Goal: Task Accomplishment & Management: Manage account settings

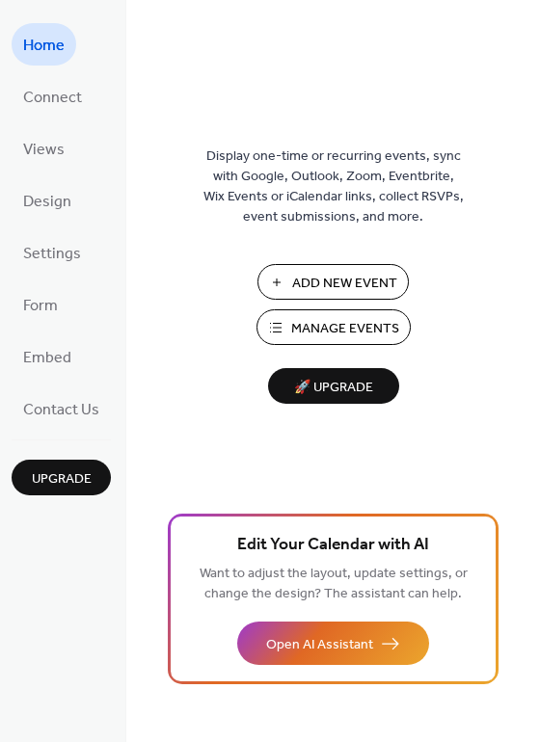
click at [347, 331] on span "Manage Events" at bounding box center [345, 329] width 108 height 20
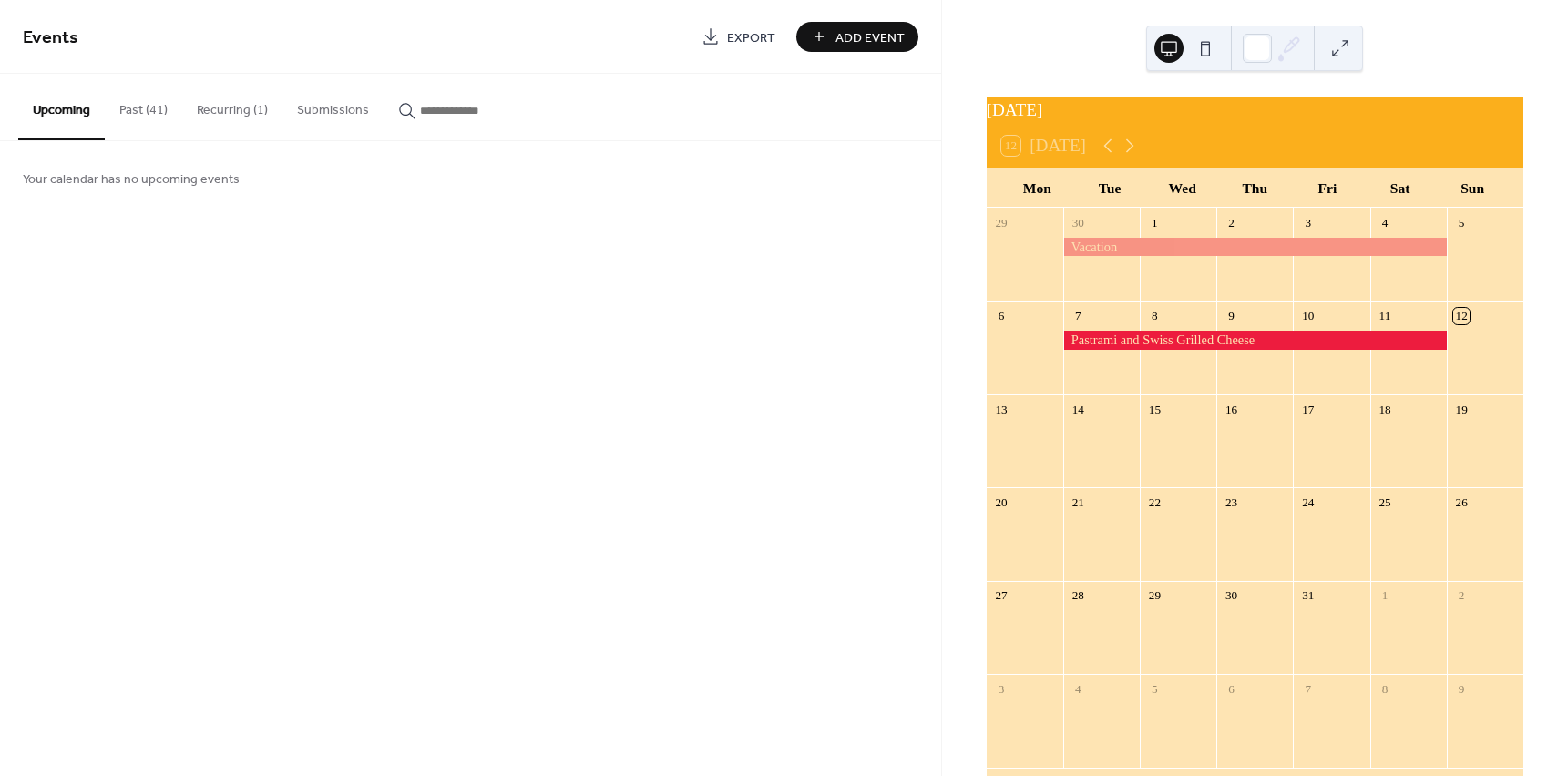
click at [164, 112] on button "Past (41)" at bounding box center [144, 106] width 78 height 64
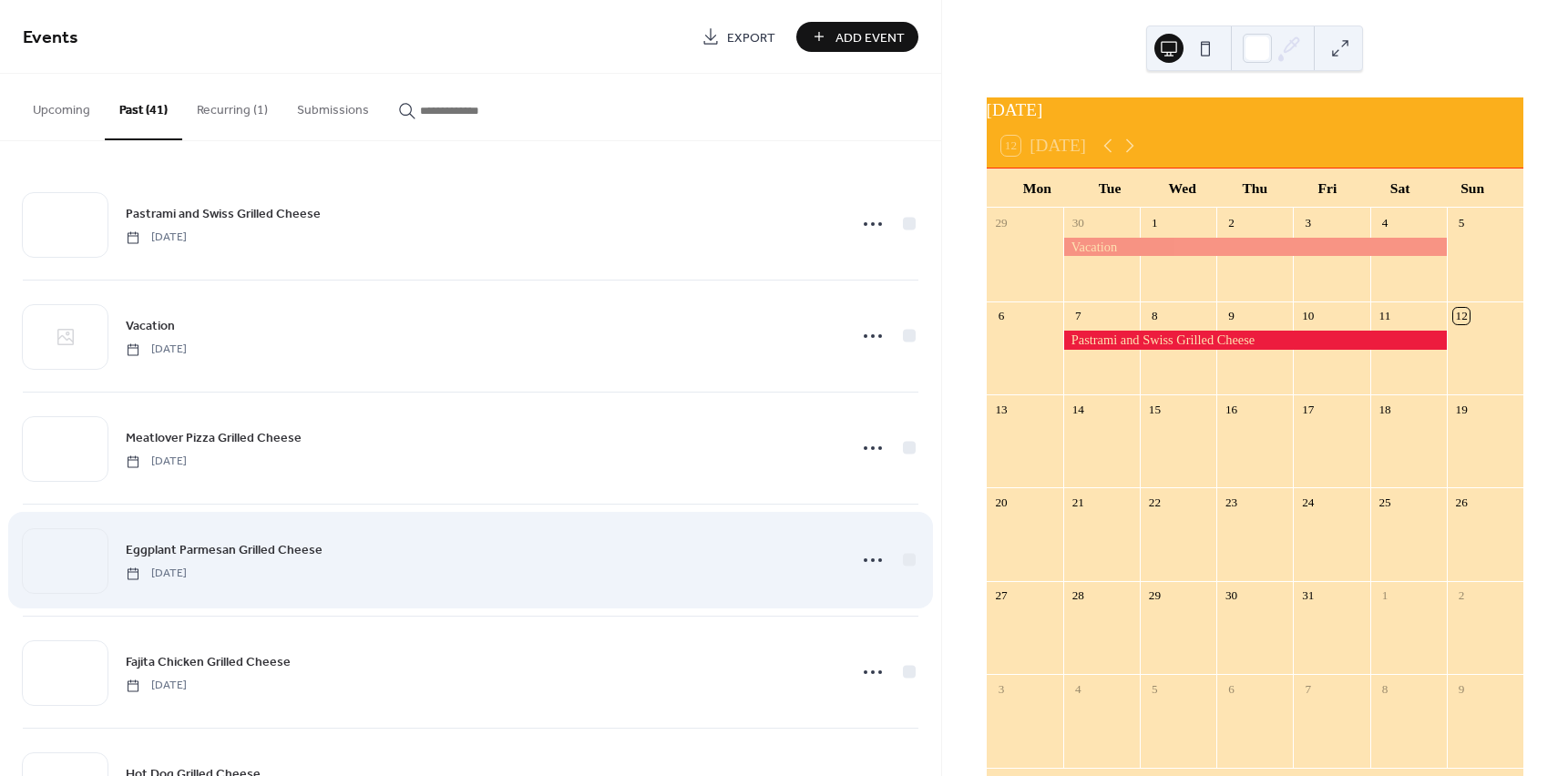
click at [901, 590] on div "Eggplant Parmesan Grilled Cheese [DATE]" at bounding box center [470, 560] width 896 height 112
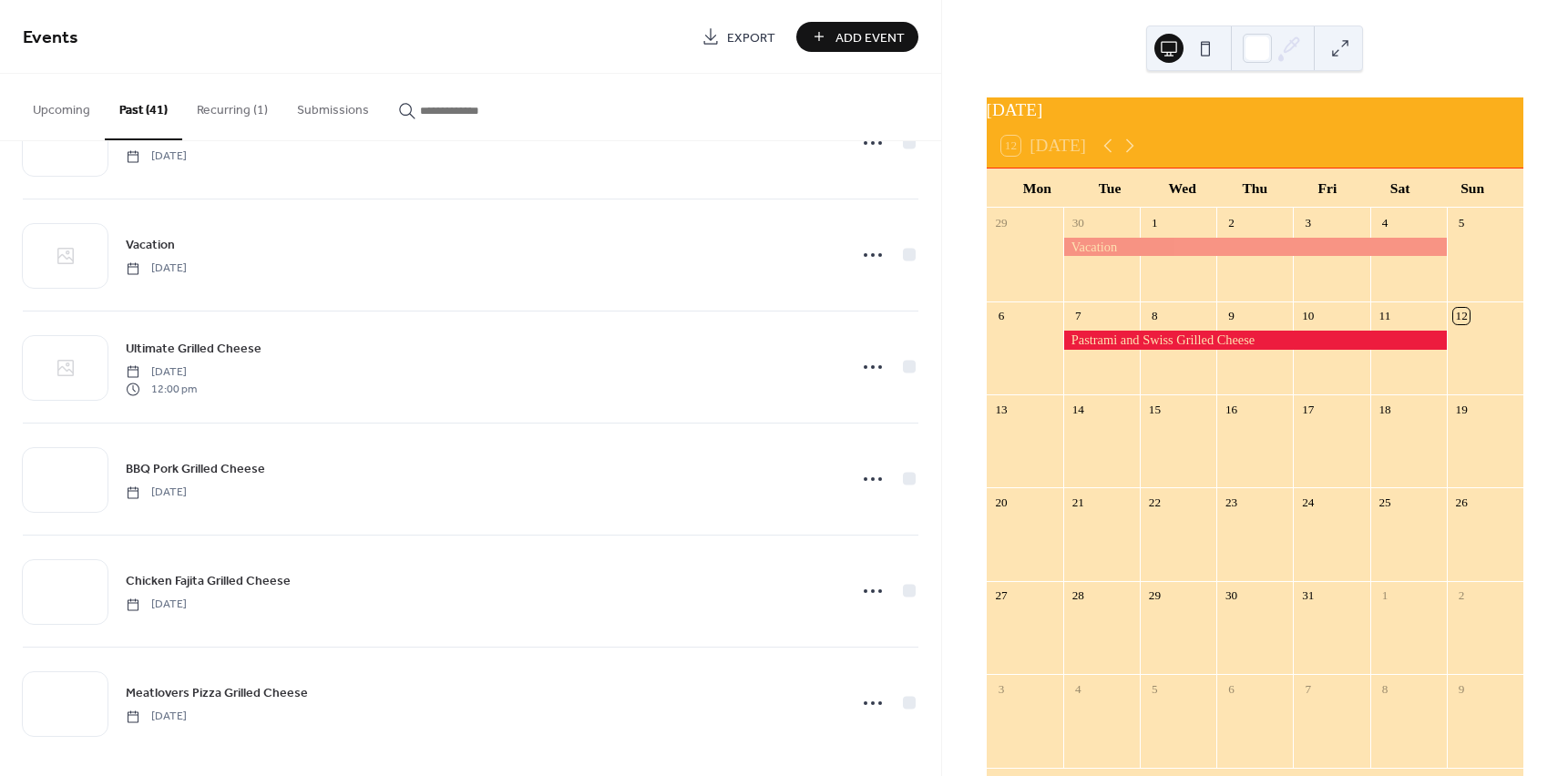
scroll to position [2891, 0]
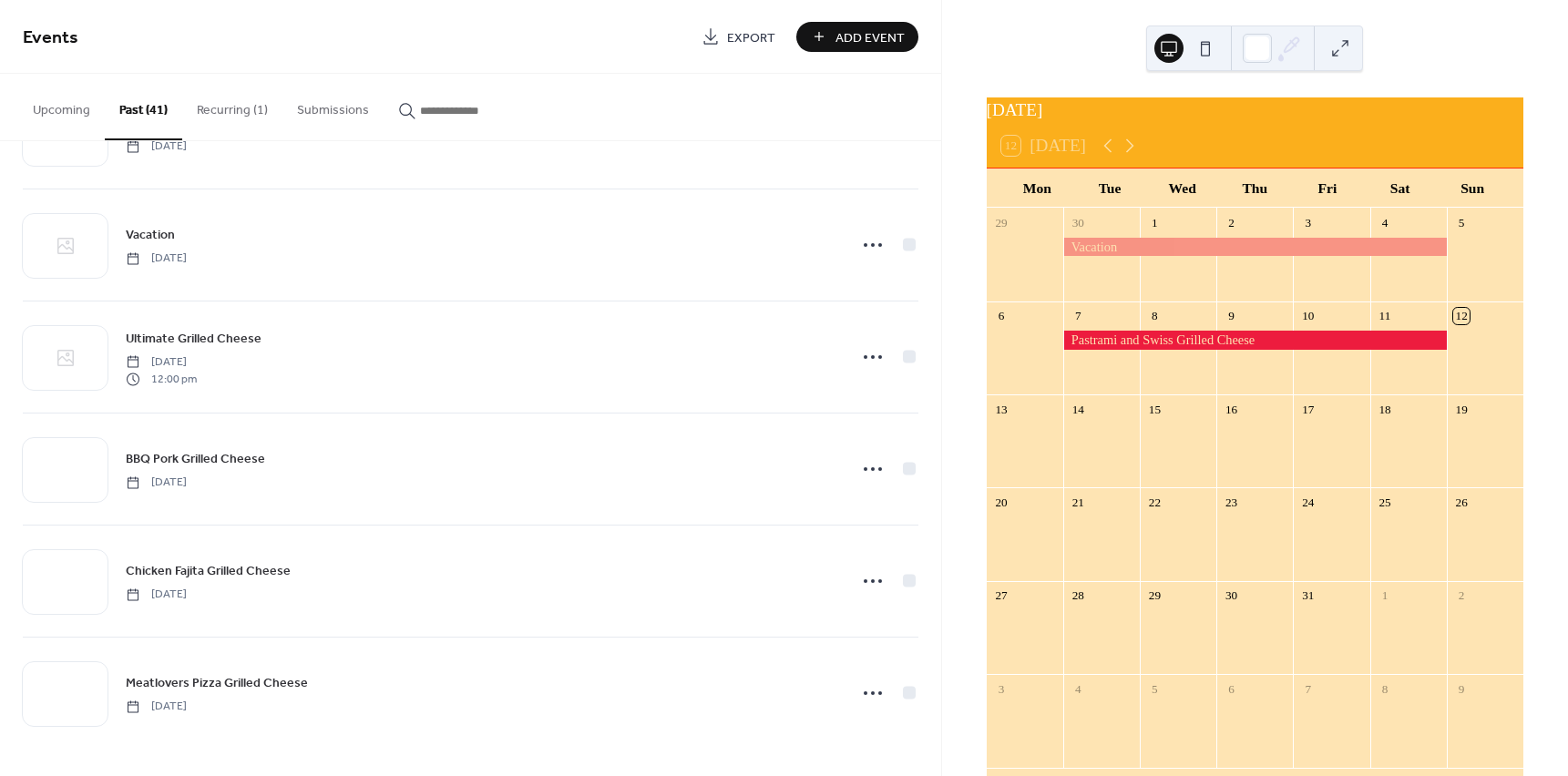
click at [398, 111] on icon "button" at bounding box center [407, 111] width 18 height 18
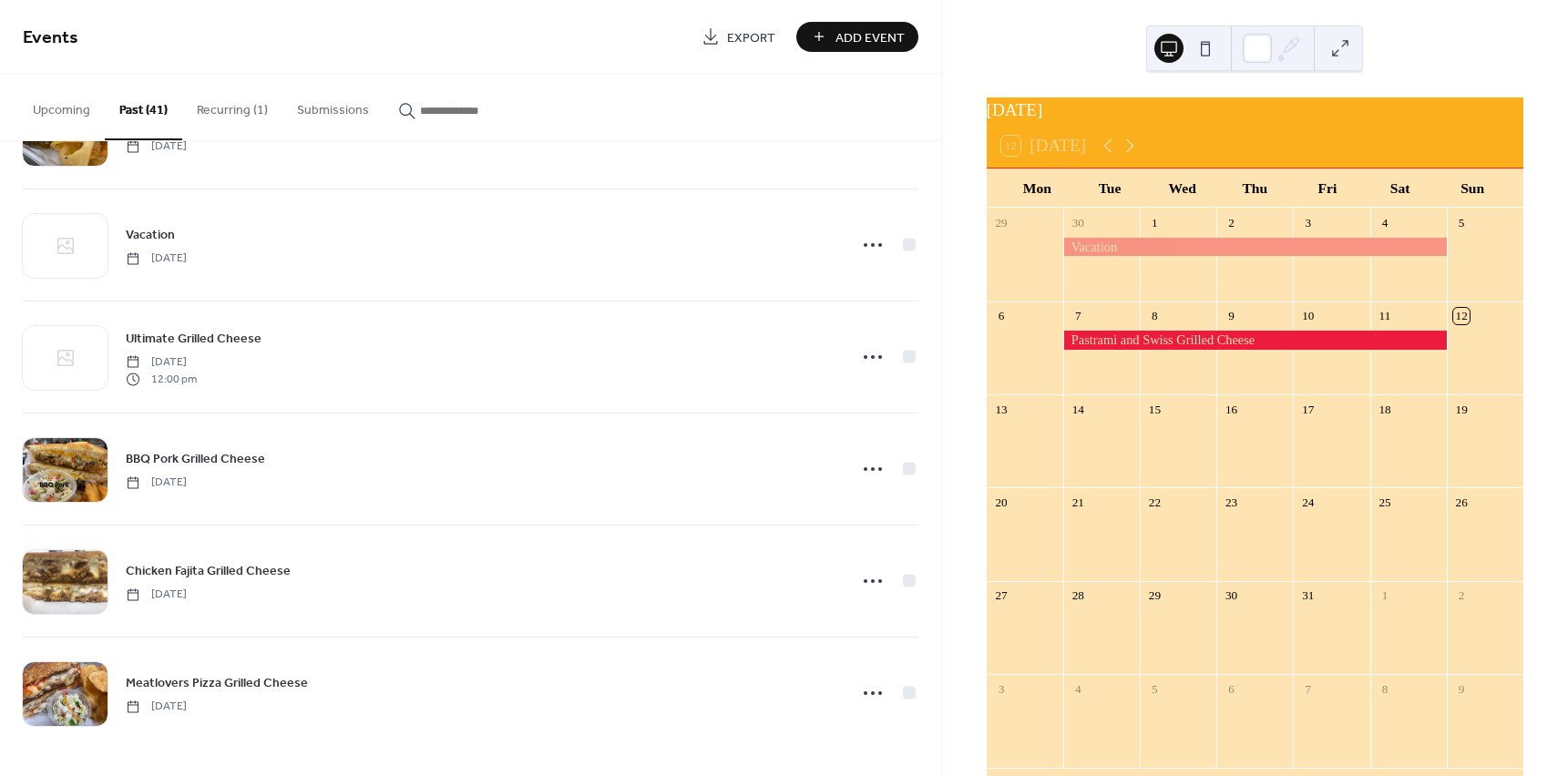
click at [420, 111] on input "button" at bounding box center [475, 111] width 110 height 19
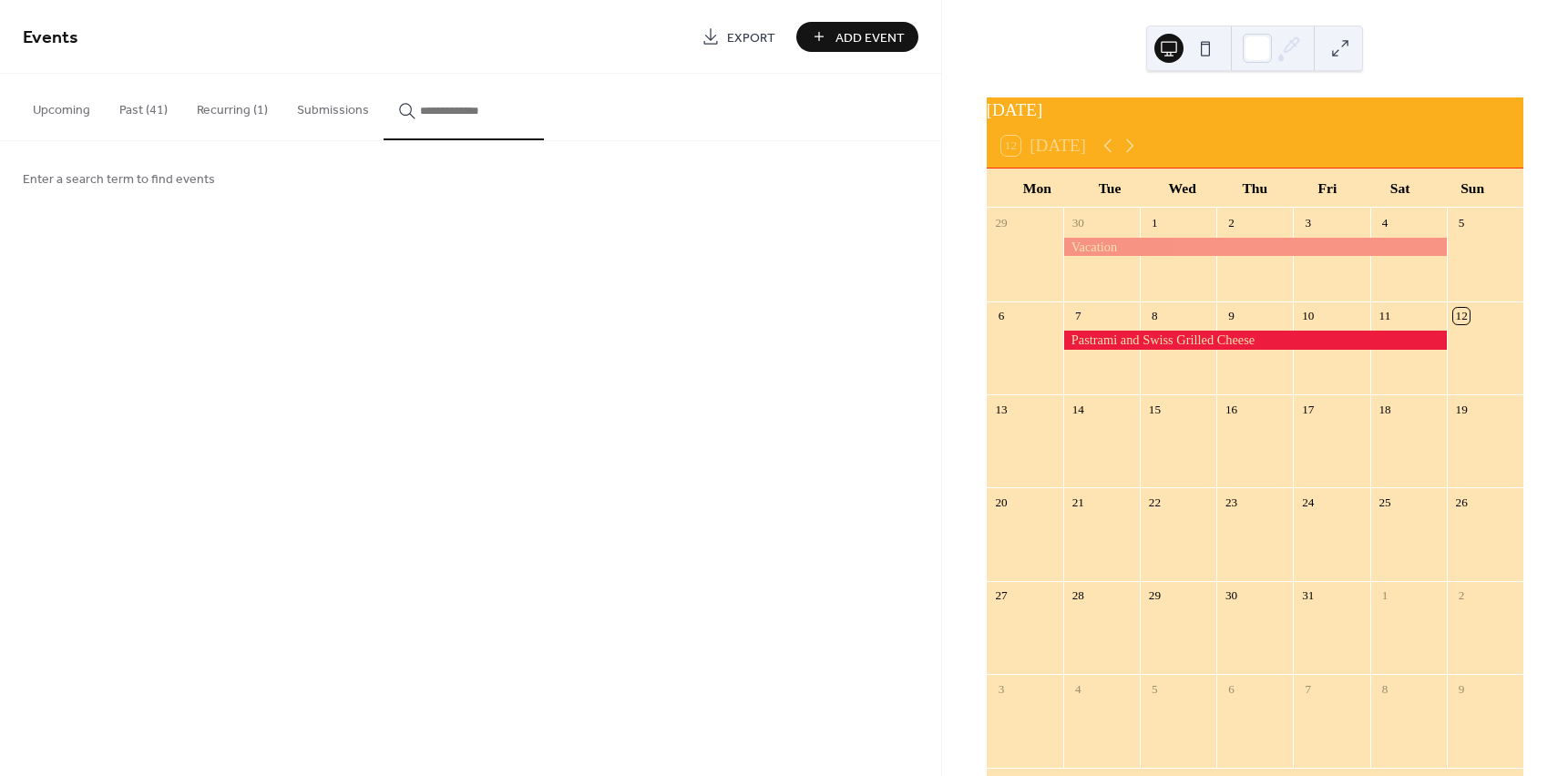
click at [187, 188] on span "Enter a search term to find events" at bounding box center [118, 180] width 192 height 19
click at [77, 176] on span "Enter a search term to find events" at bounding box center [118, 180] width 192 height 19
click at [104, 204] on div "Enter a search term to find events" at bounding box center [470, 178] width 941 height 74
click at [203, 170] on span "Enter a search term to find events" at bounding box center [118, 180] width 192 height 19
click at [420, 108] on input "button" at bounding box center [475, 111] width 110 height 19
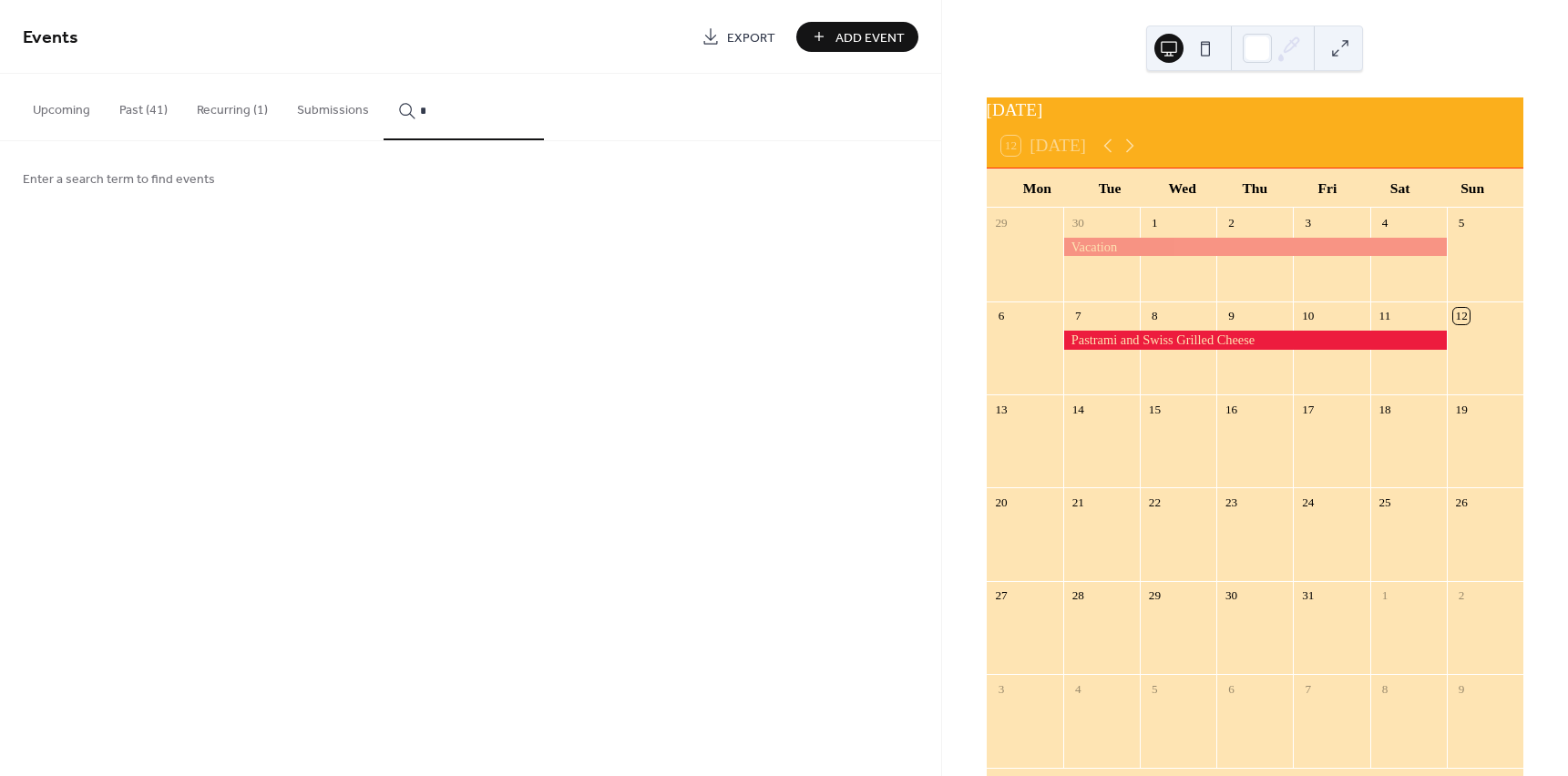
click at [400, 107] on icon "button" at bounding box center [407, 111] width 18 height 18
click at [420, 107] on input "*" at bounding box center [475, 111] width 110 height 19
click at [434, 109] on input "*" at bounding box center [475, 111] width 110 height 19
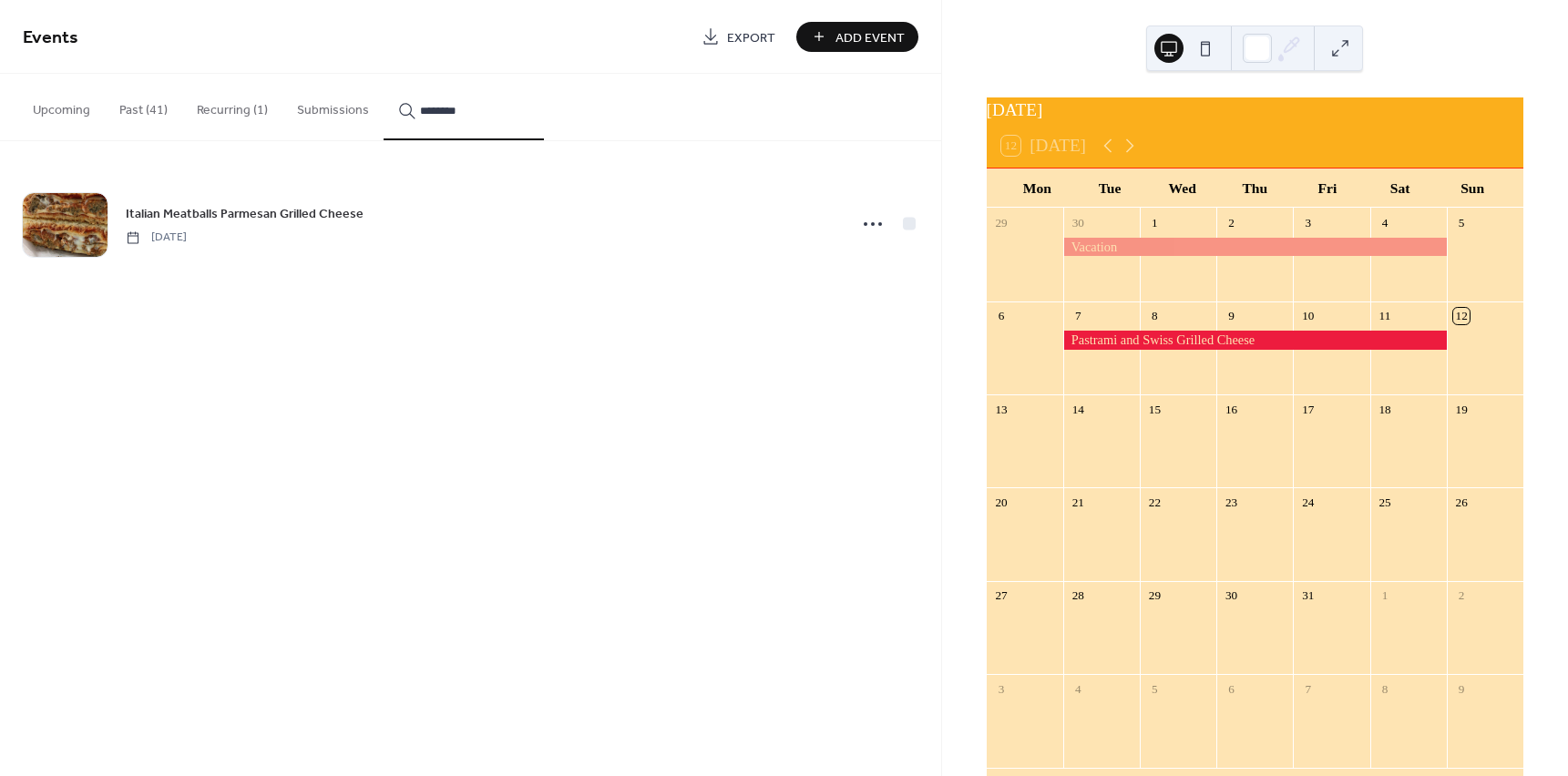
type input "********"
click at [159, 207] on span "Italian Meatballs Parmesan Grilled Cheese" at bounding box center [244, 215] width 237 height 19
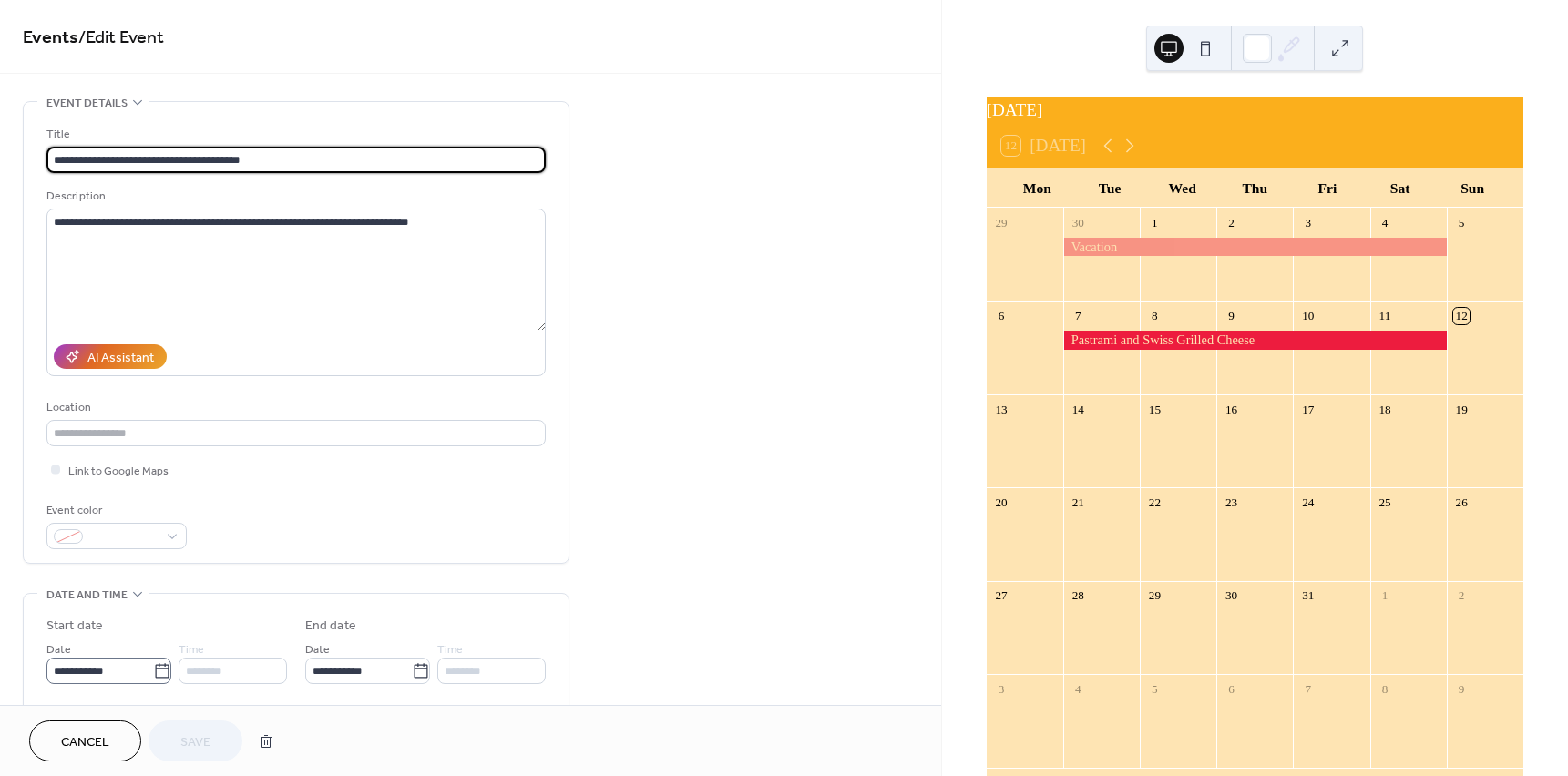
click at [158, 666] on icon at bounding box center [162, 670] width 18 height 18
click at [153, 666] on input "**********" at bounding box center [99, 671] width 107 height 26
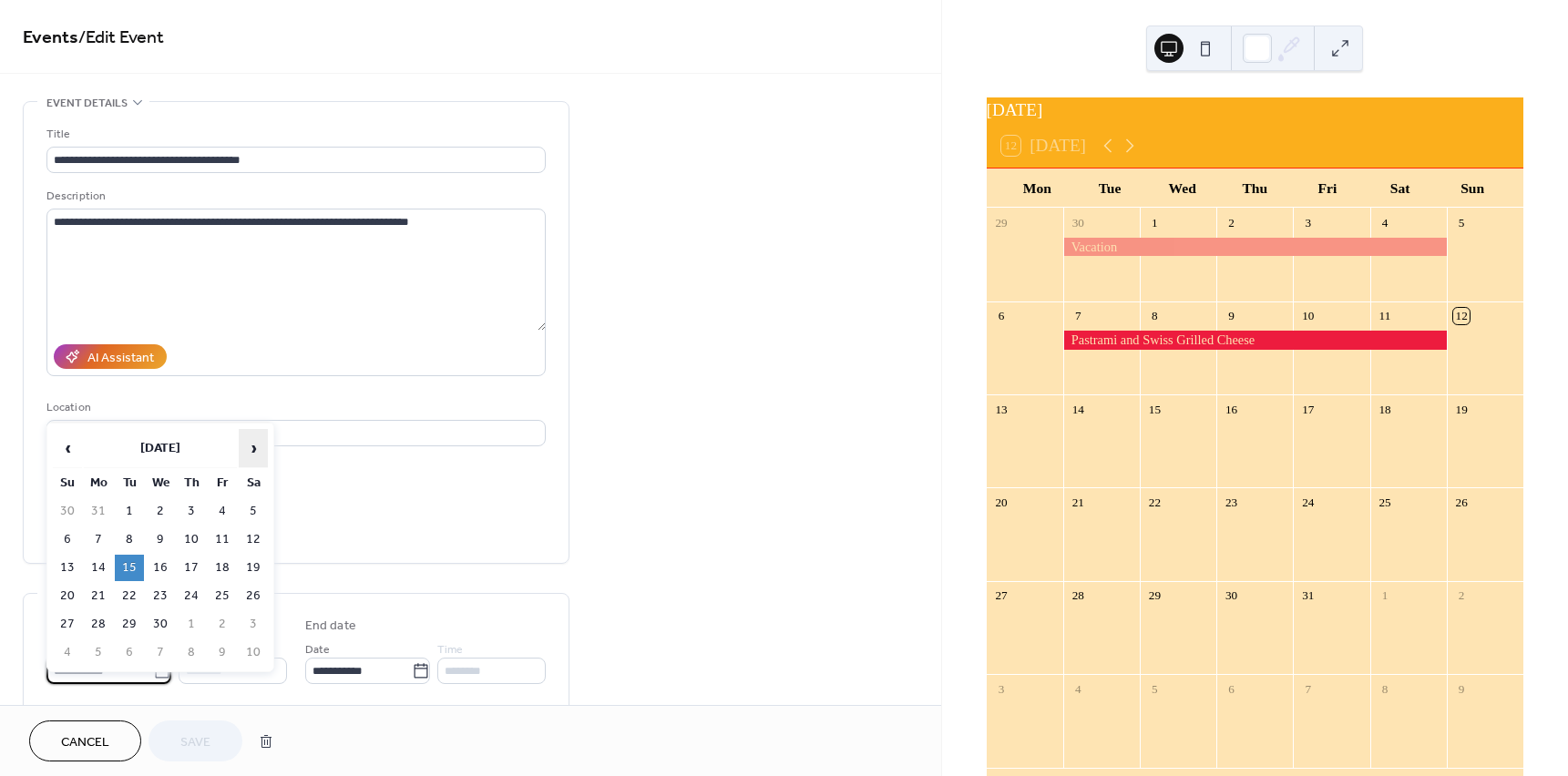
click at [252, 457] on span "›" at bounding box center [253, 448] width 27 height 37
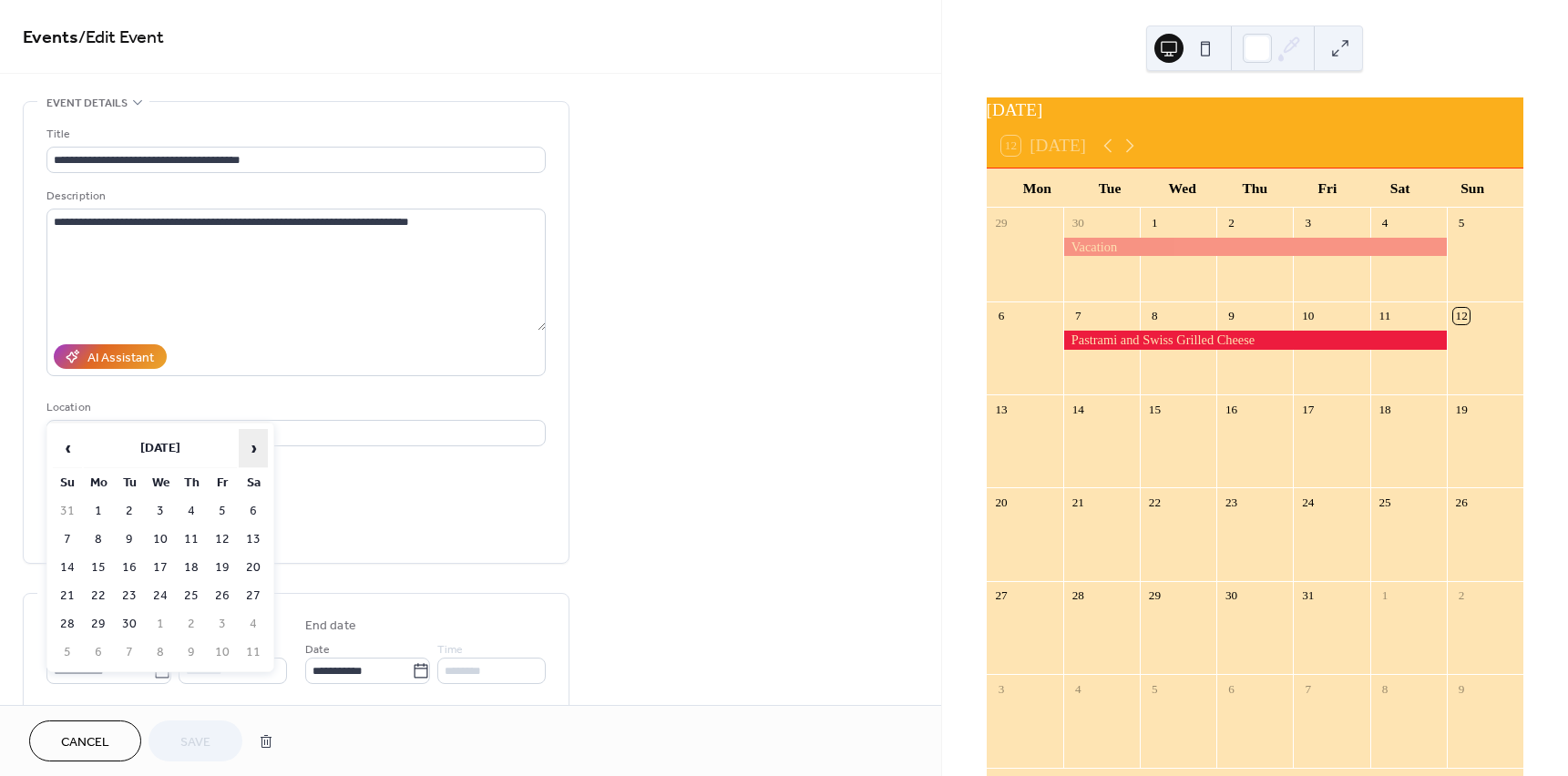
click at [252, 457] on span "›" at bounding box center [253, 448] width 27 height 37
click at [123, 567] on td "14" at bounding box center [129, 568] width 29 height 26
type input "**********"
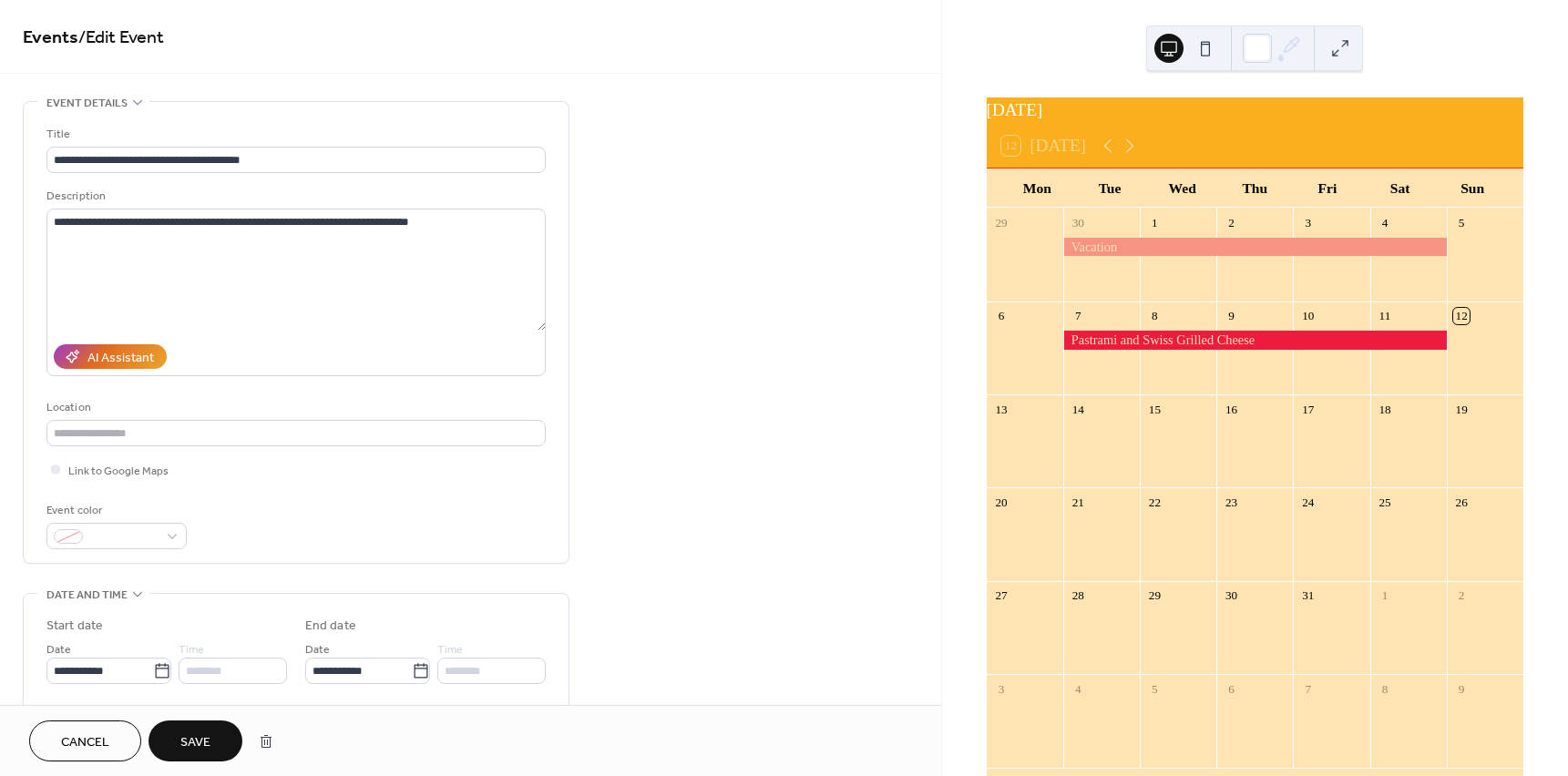
click at [206, 735] on span "Save" at bounding box center [196, 743] width 30 height 19
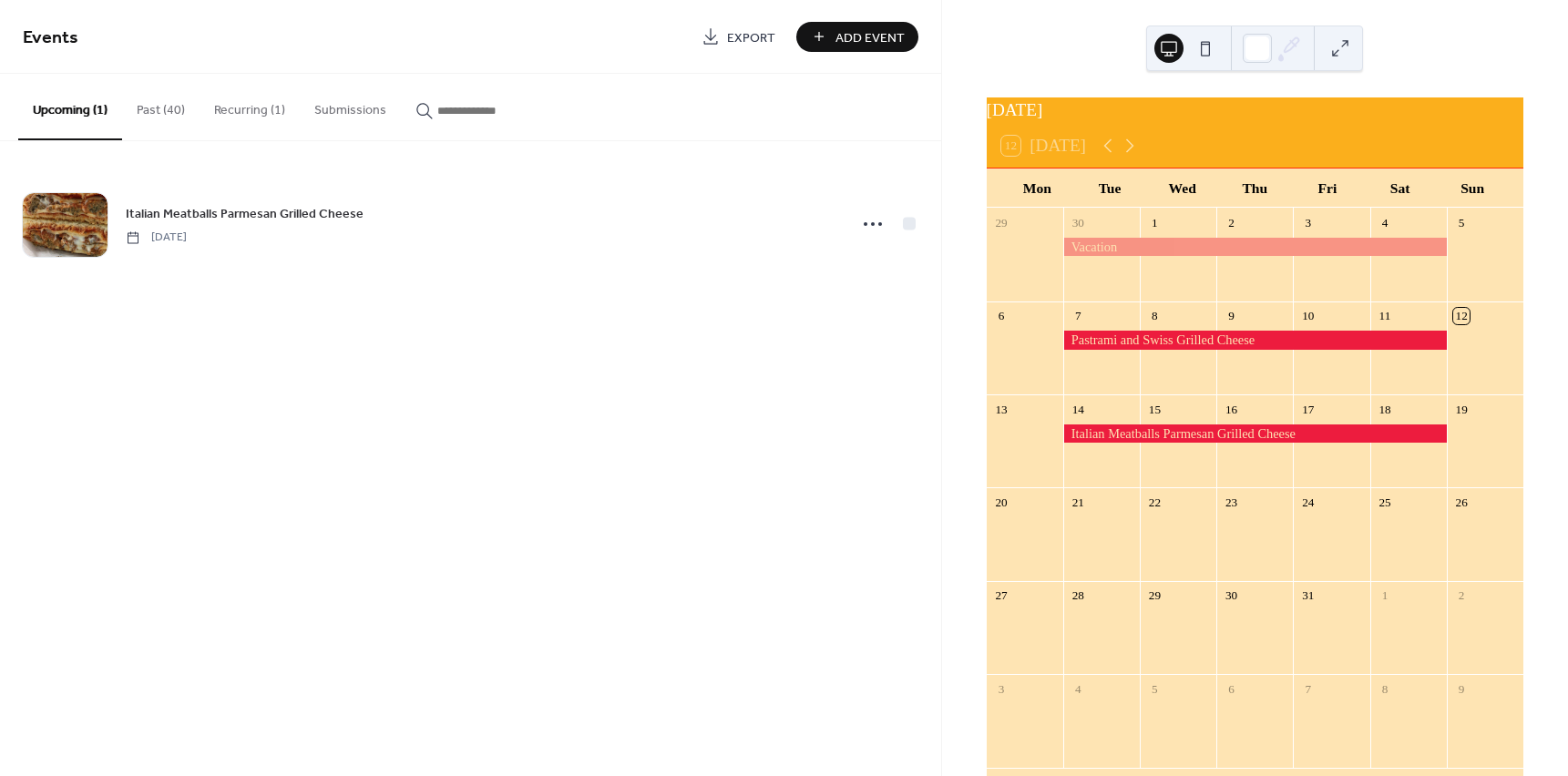
click at [158, 112] on button "Past (40)" at bounding box center [161, 106] width 78 height 64
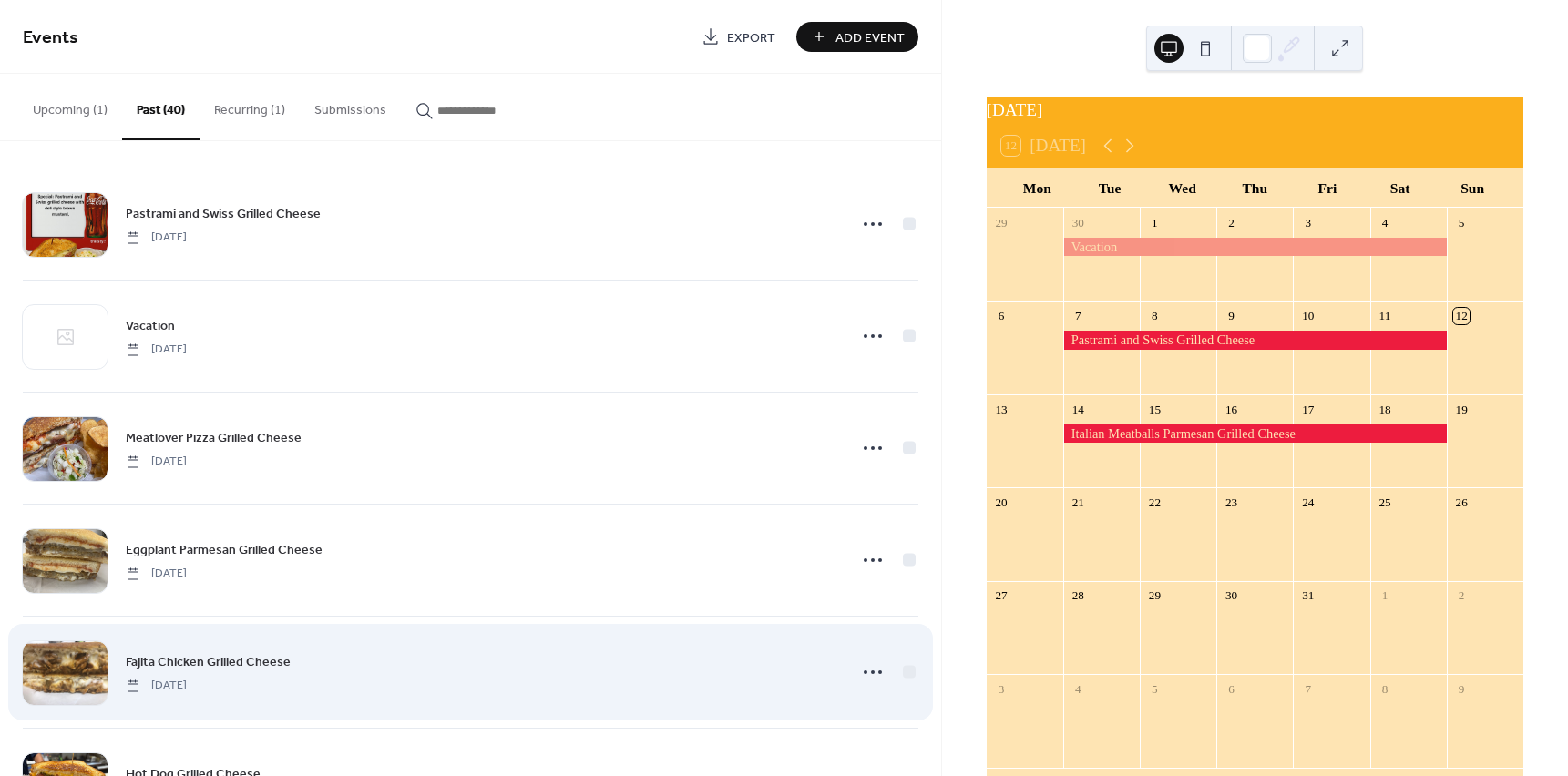
click at [231, 661] on span "Fajita Chicken Grilled Cheese" at bounding box center [208, 663] width 165 height 19
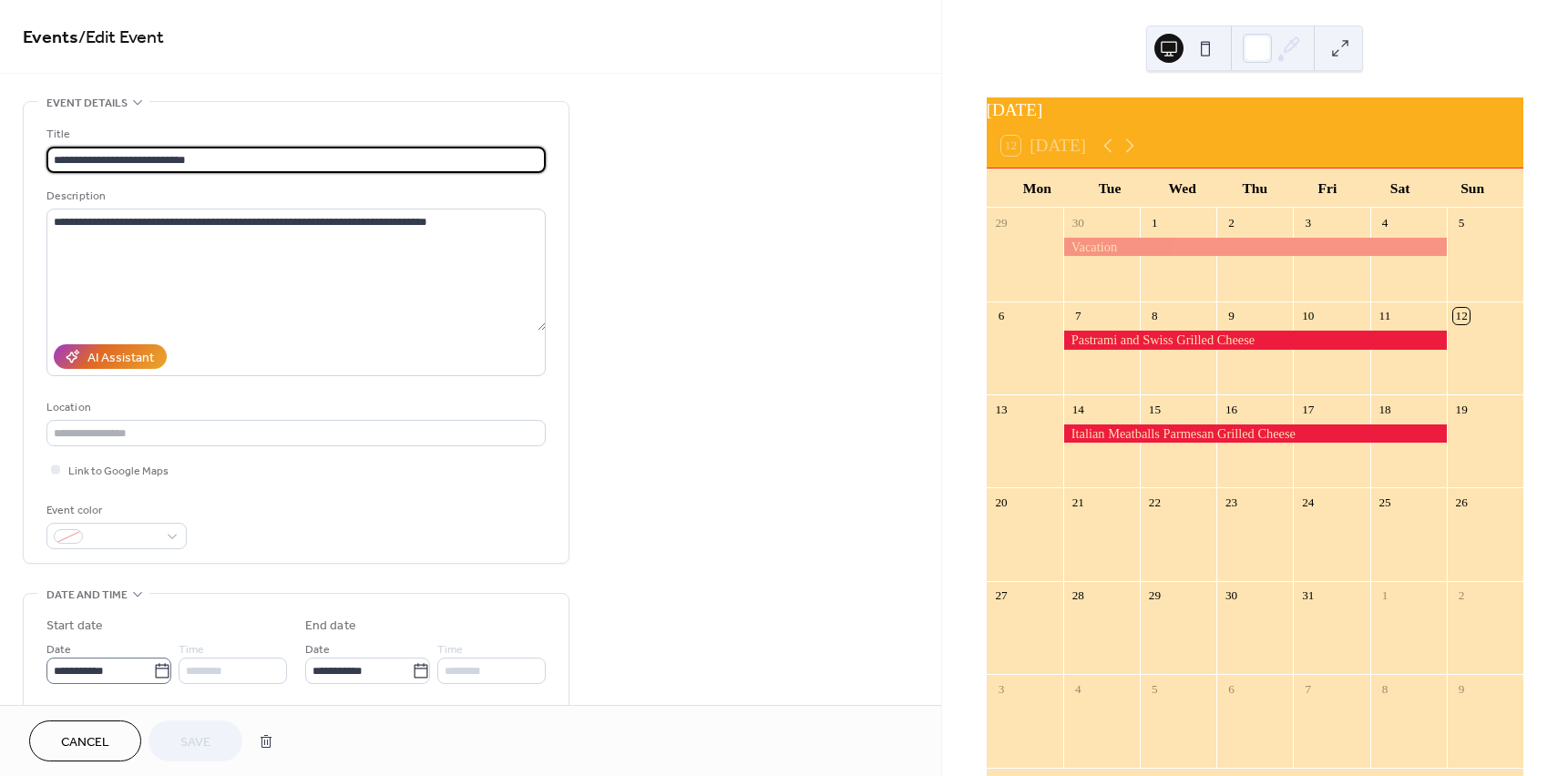
click at [156, 669] on icon at bounding box center [162, 670] width 18 height 18
click at [153, 669] on input "**********" at bounding box center [99, 671] width 107 height 26
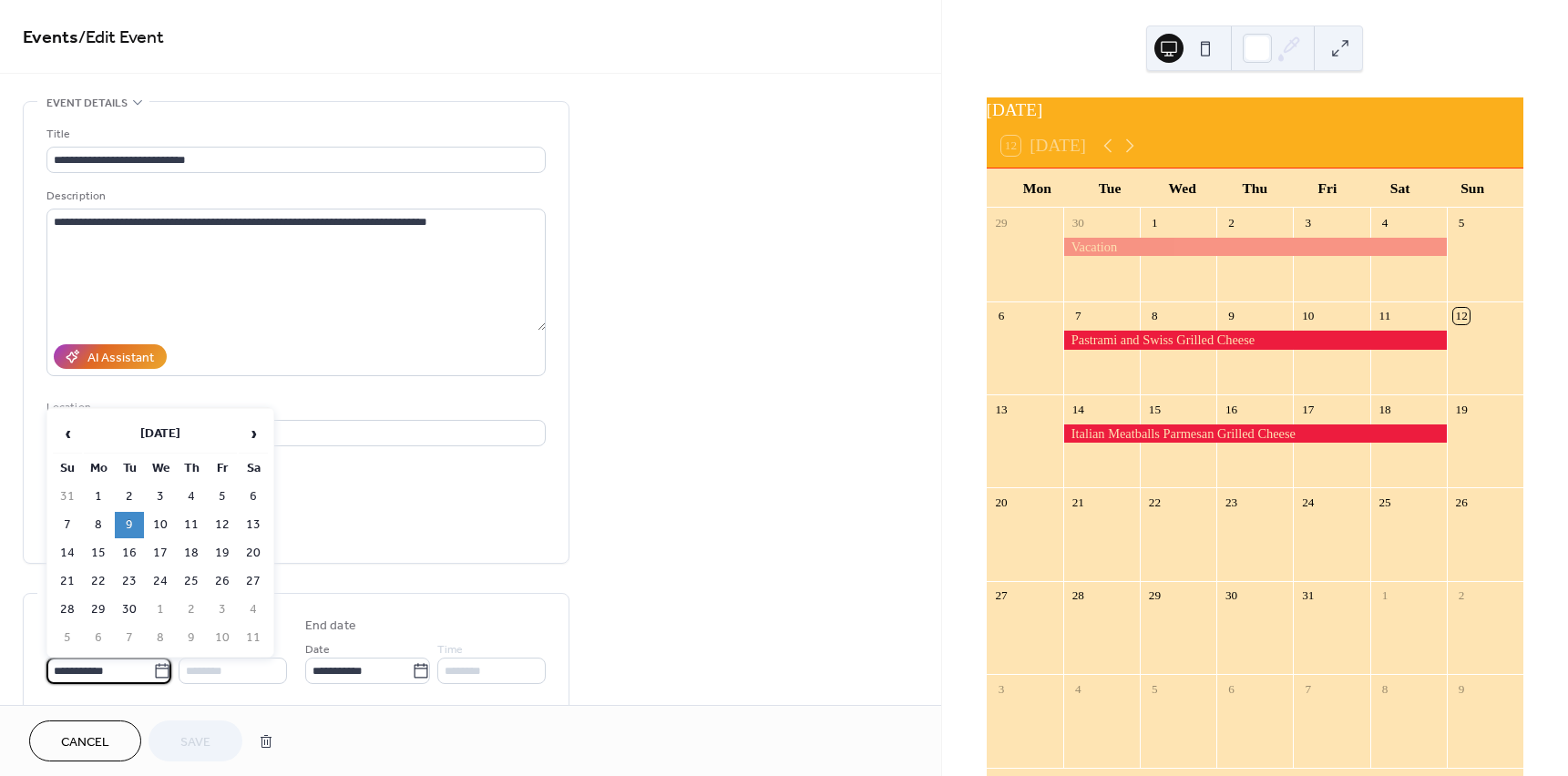
click at [776, 107] on div "**********" at bounding box center [470, 658] width 941 height 1114
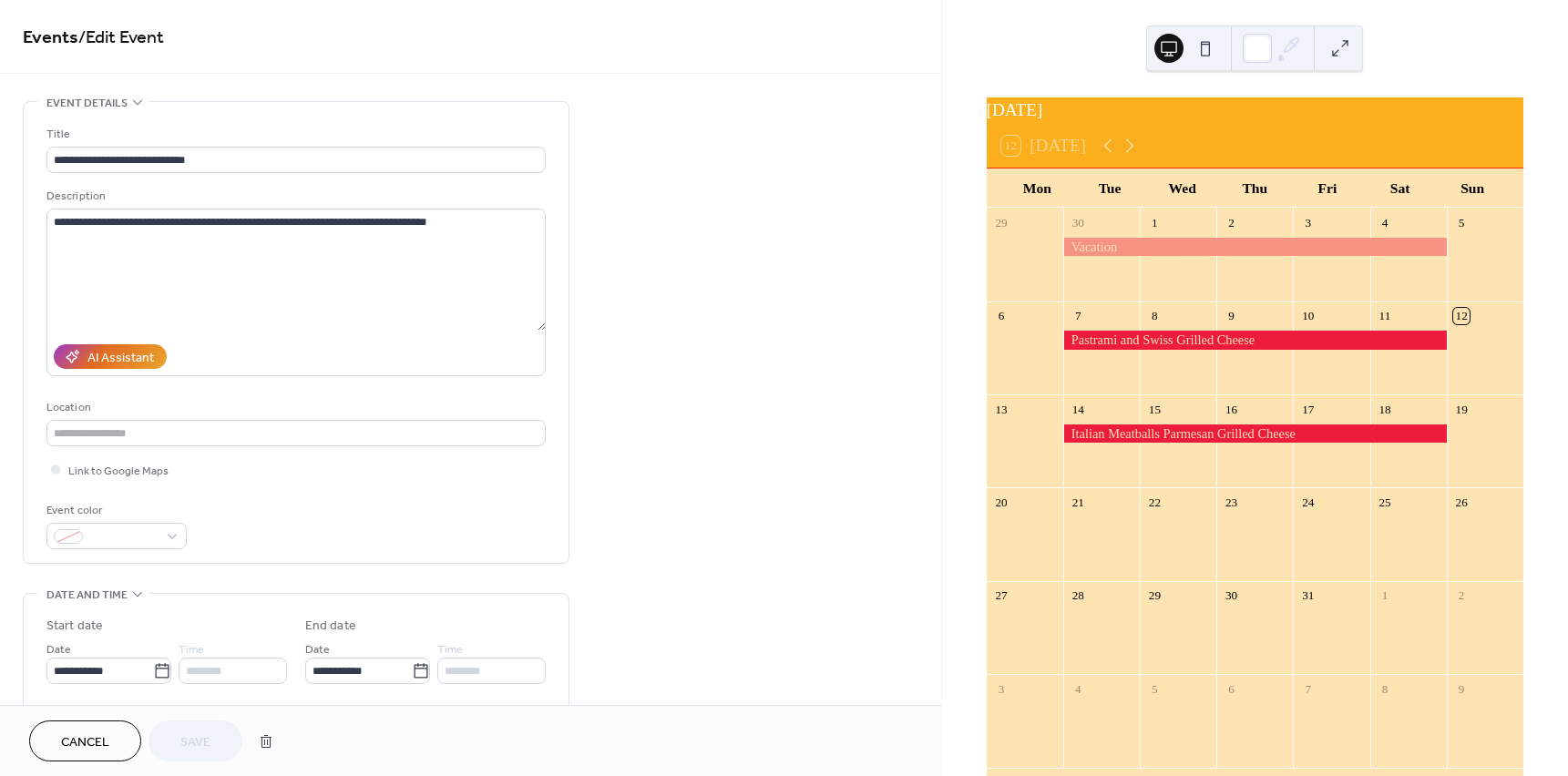
click at [101, 734] on span "Cancel" at bounding box center [85, 743] width 48 height 19
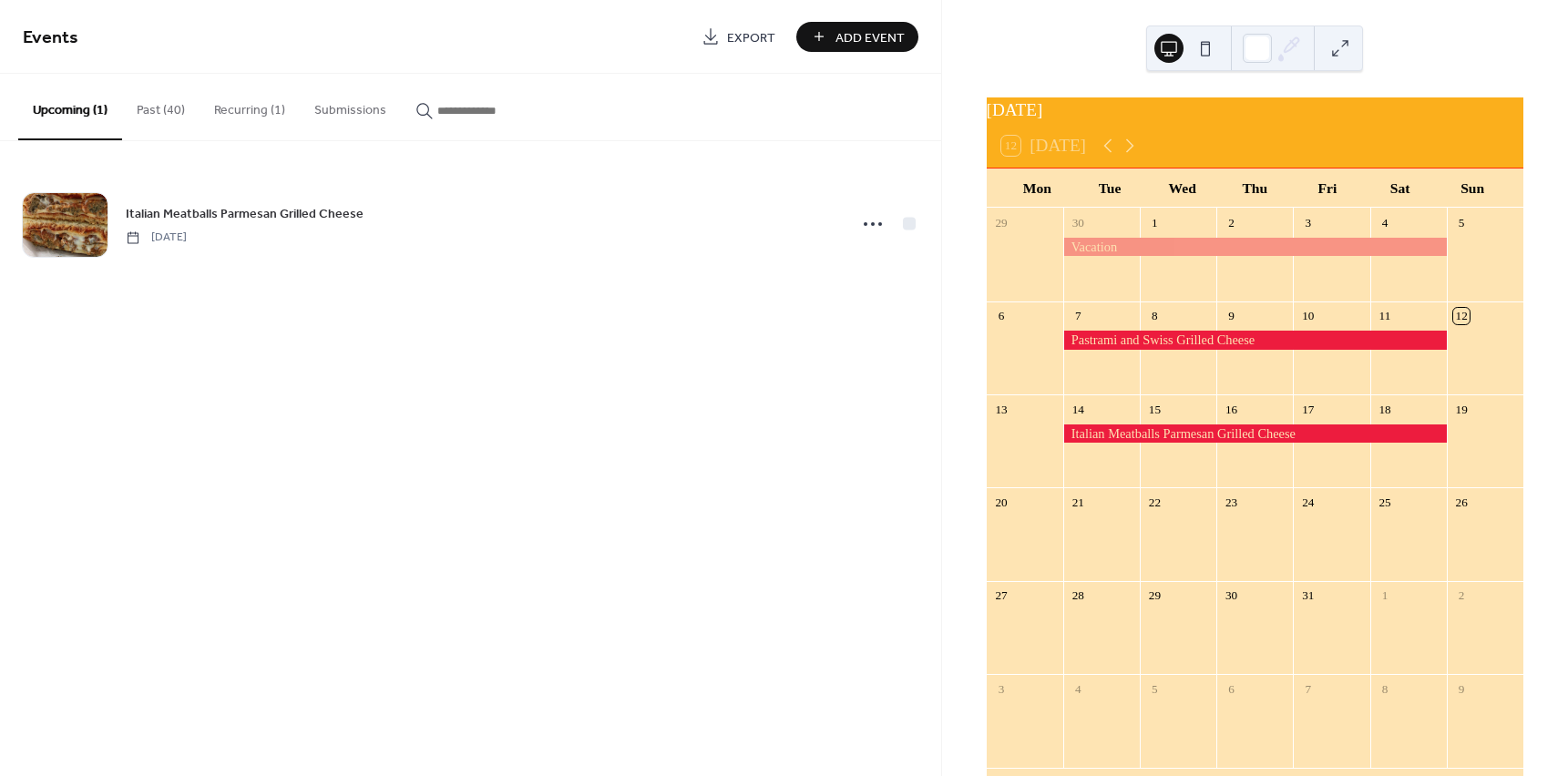
click at [161, 103] on button "Past (40)" at bounding box center [161, 106] width 78 height 64
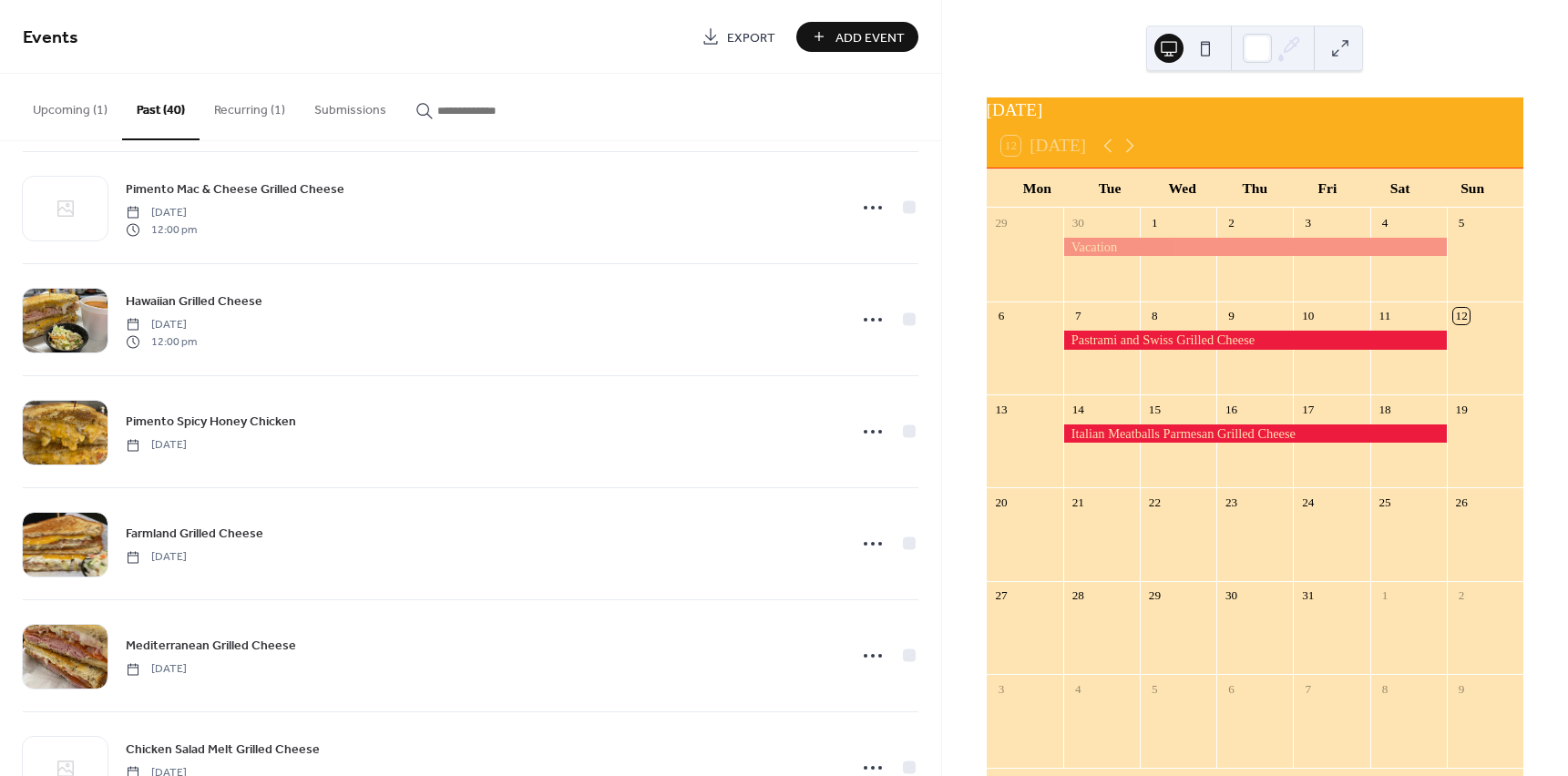
scroll to position [1049, 0]
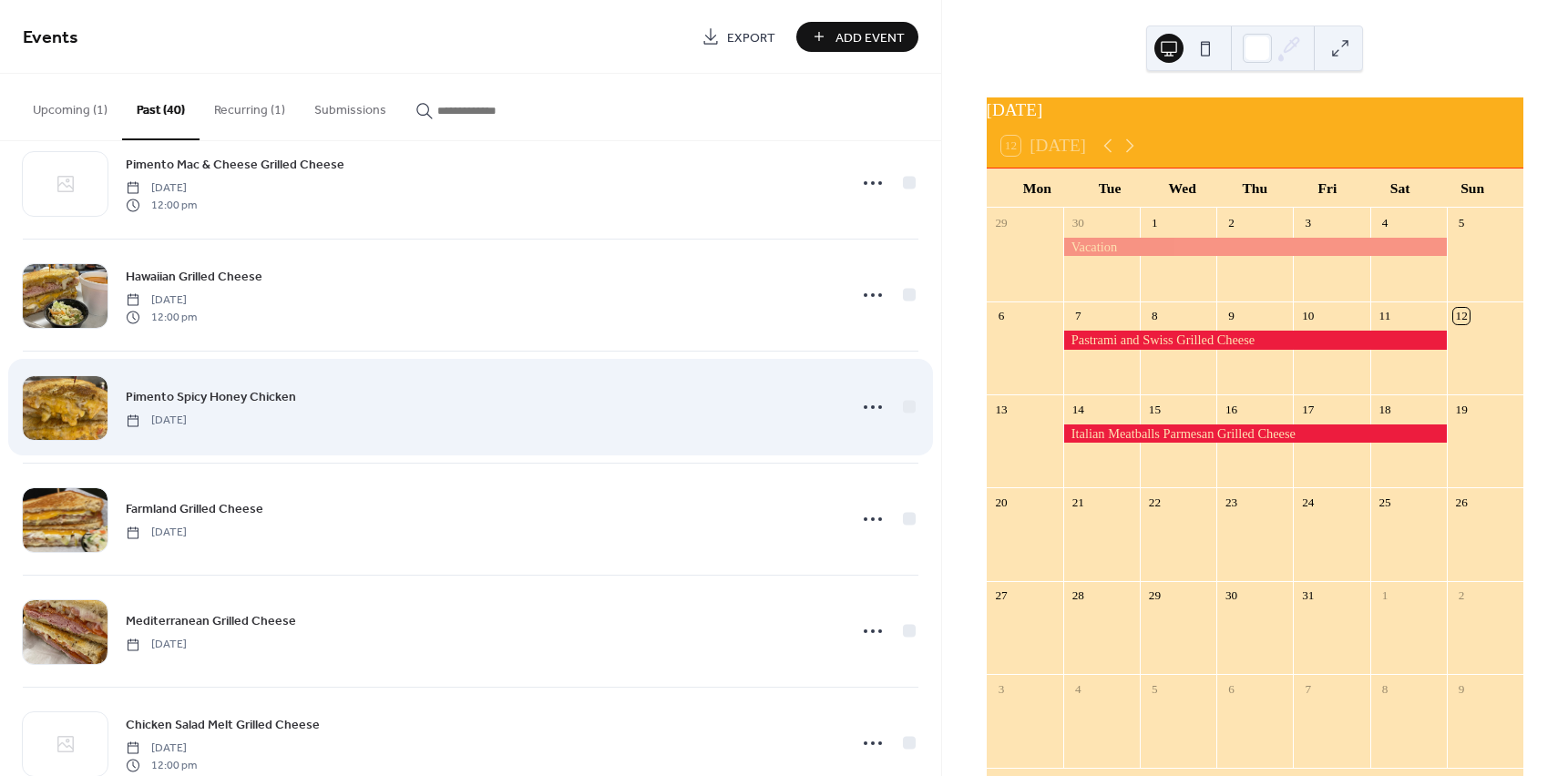
click at [202, 397] on span "Pimento Spicy Honey Chicken" at bounding box center [211, 397] width 170 height 19
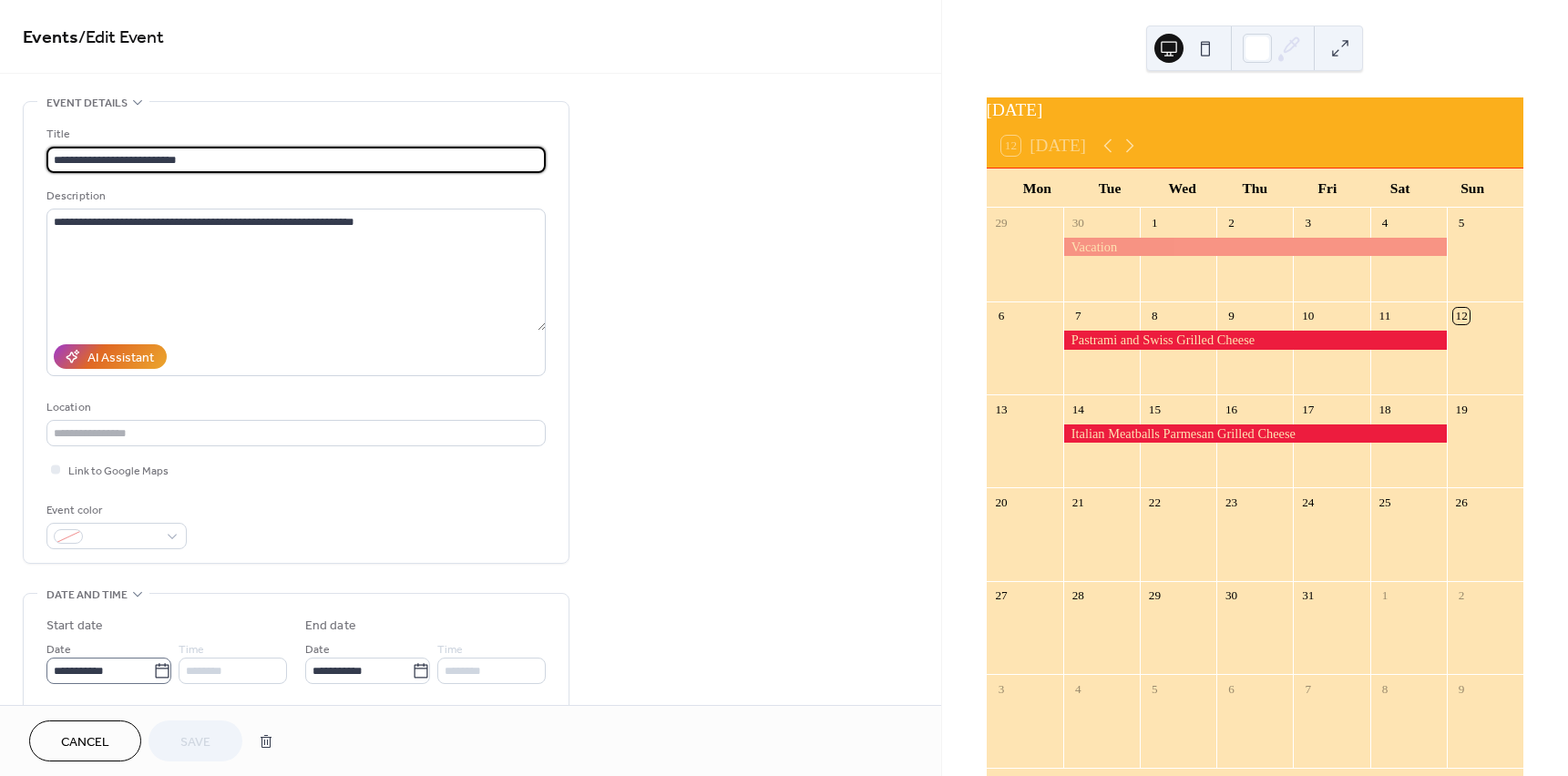
click at [161, 666] on icon at bounding box center [162, 670] width 18 height 18
click at [153, 666] on input "**********" at bounding box center [99, 671] width 107 height 26
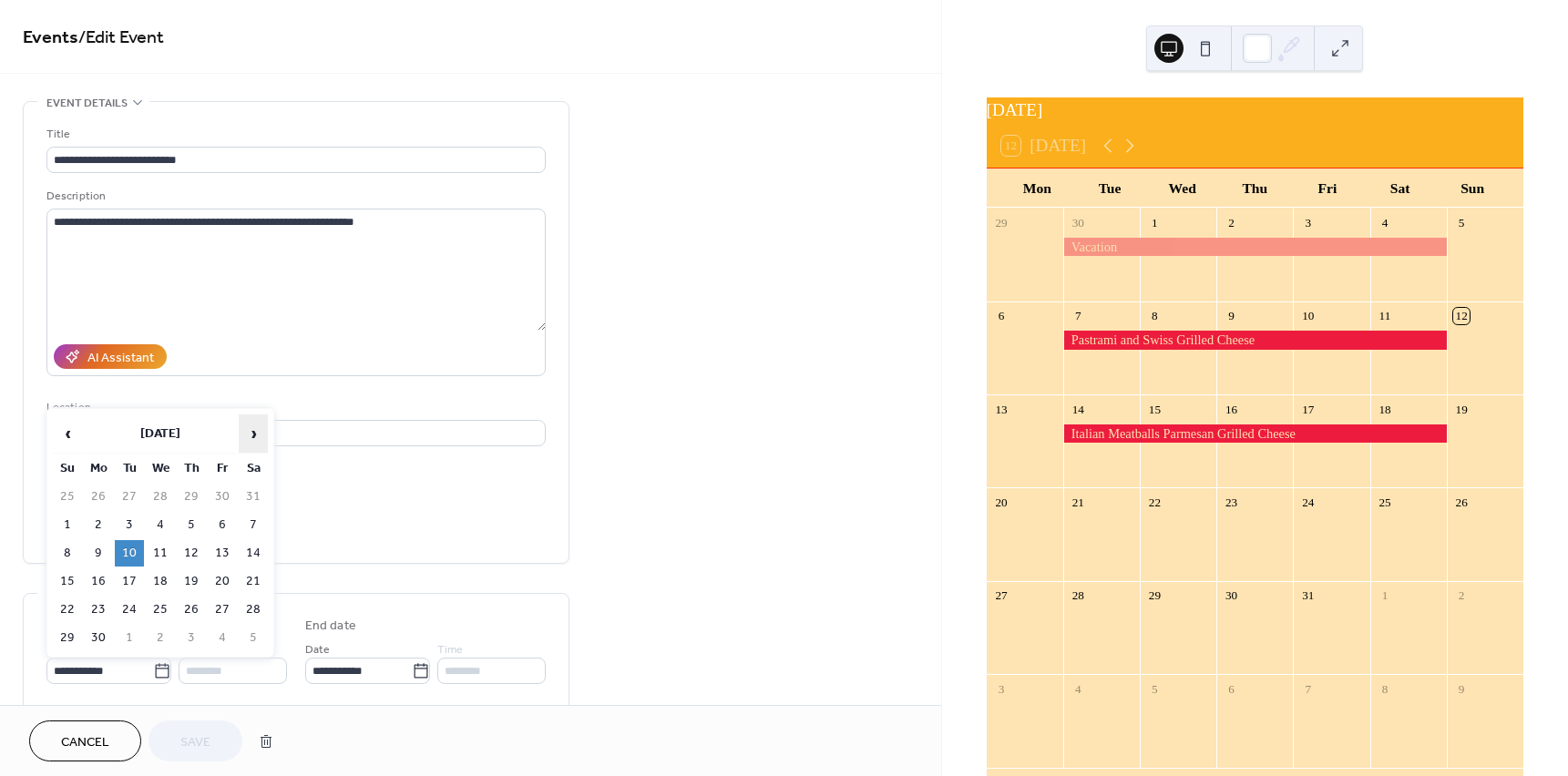
click at [259, 438] on span "›" at bounding box center [253, 433] width 27 height 37
click at [125, 576] on td "21" at bounding box center [129, 581] width 29 height 26
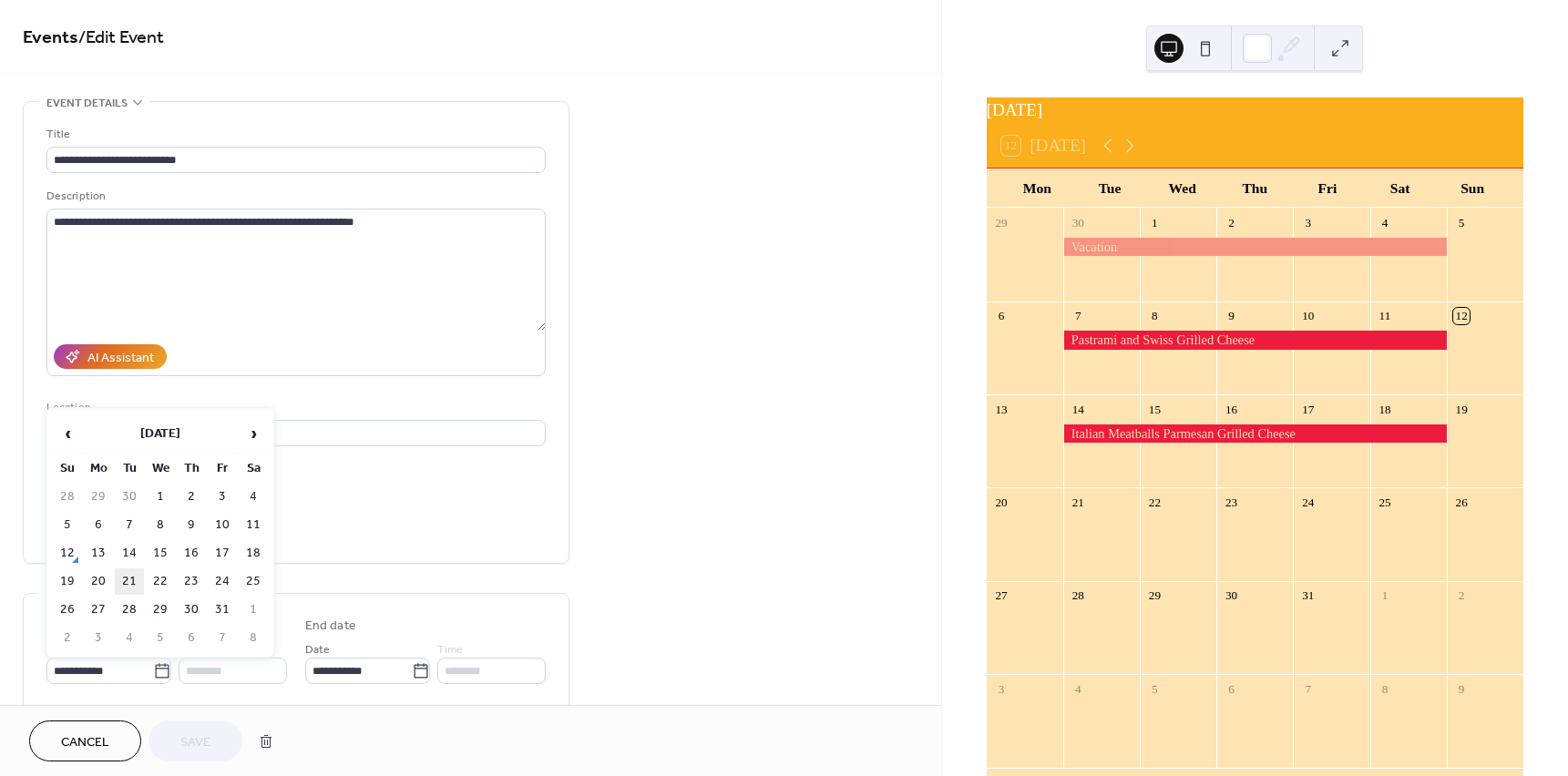
type input "**********"
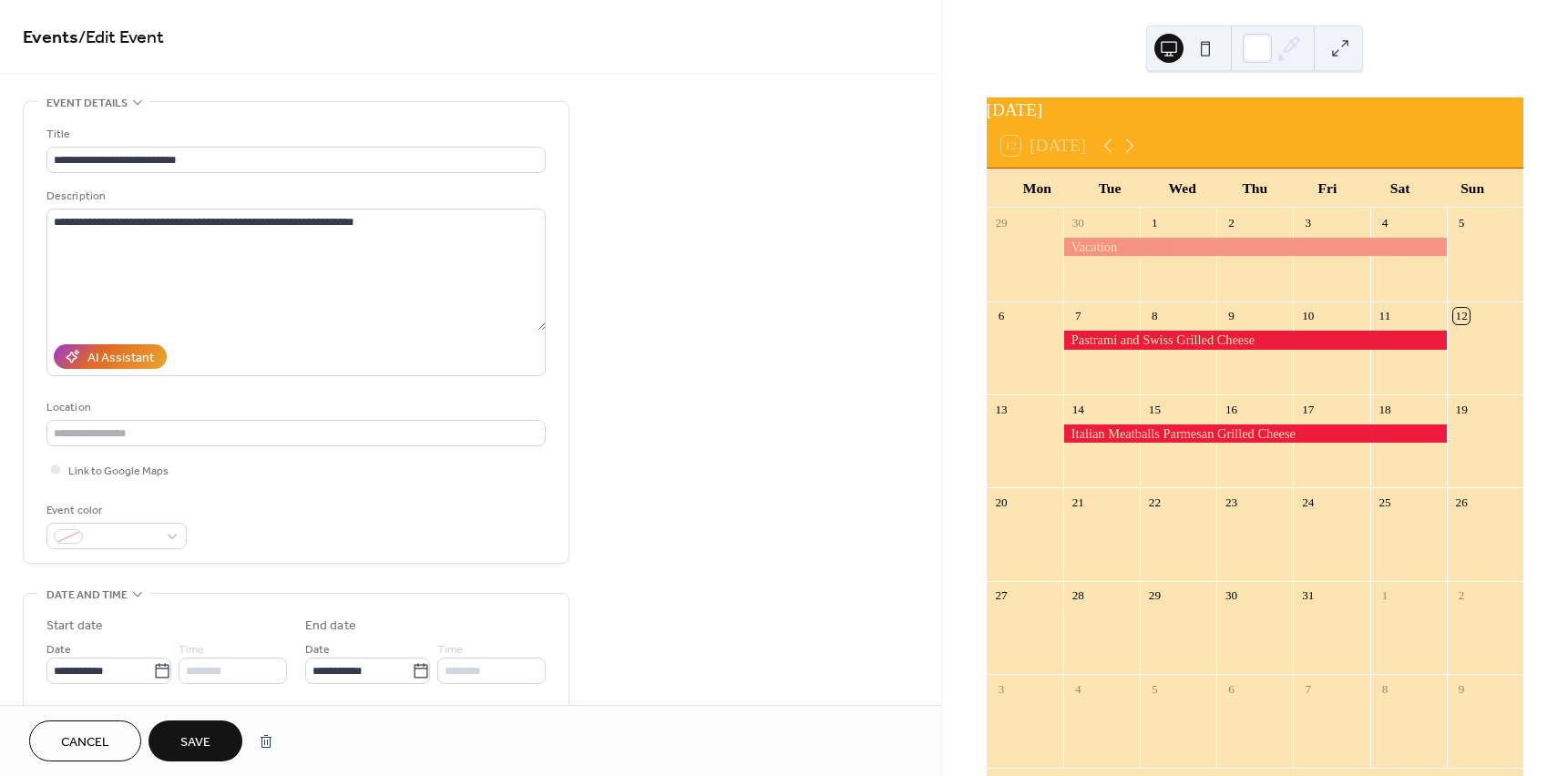
click at [186, 736] on span "Save" at bounding box center [196, 743] width 30 height 19
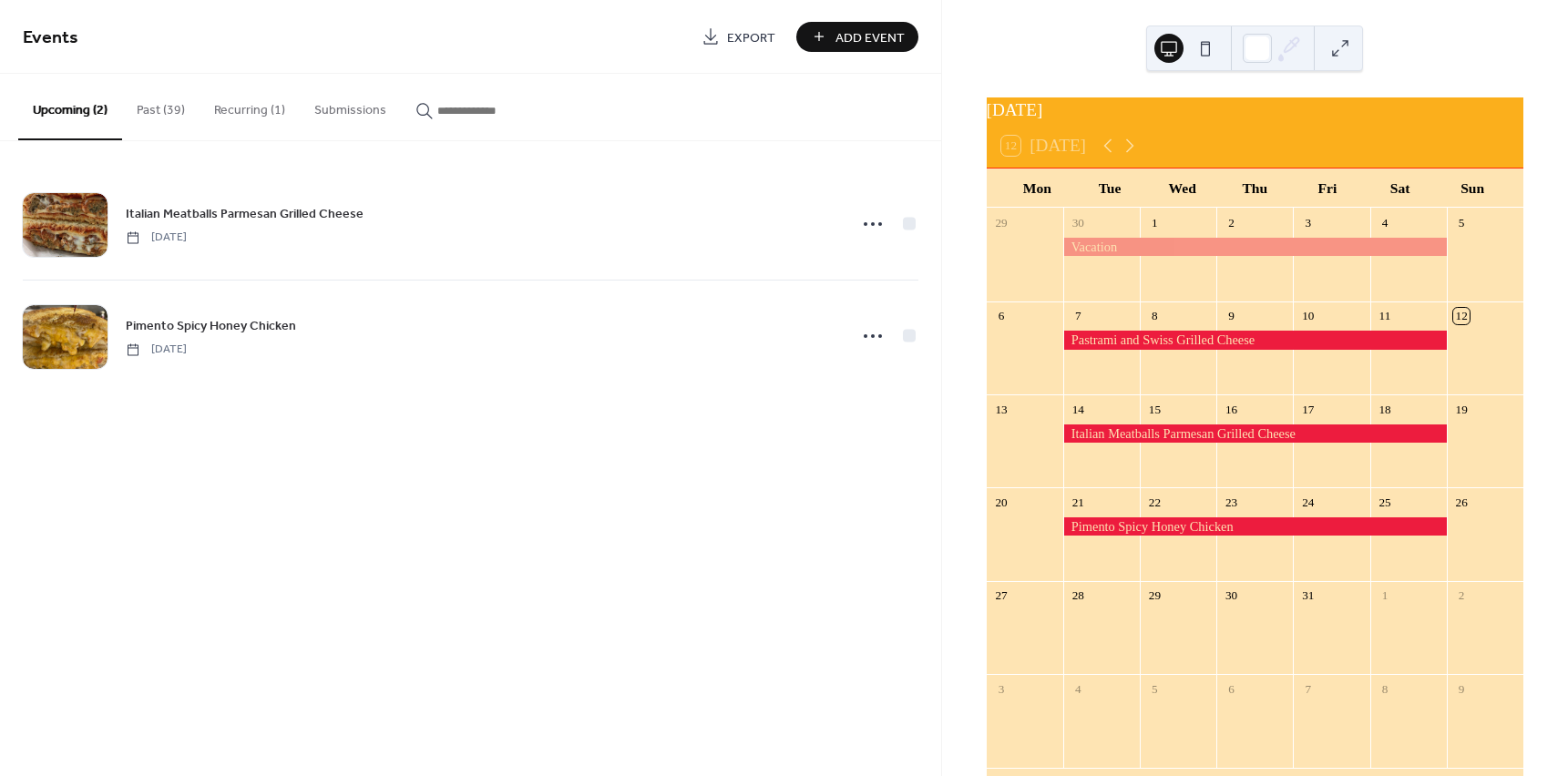
click at [164, 112] on button "Past (39)" at bounding box center [161, 106] width 78 height 64
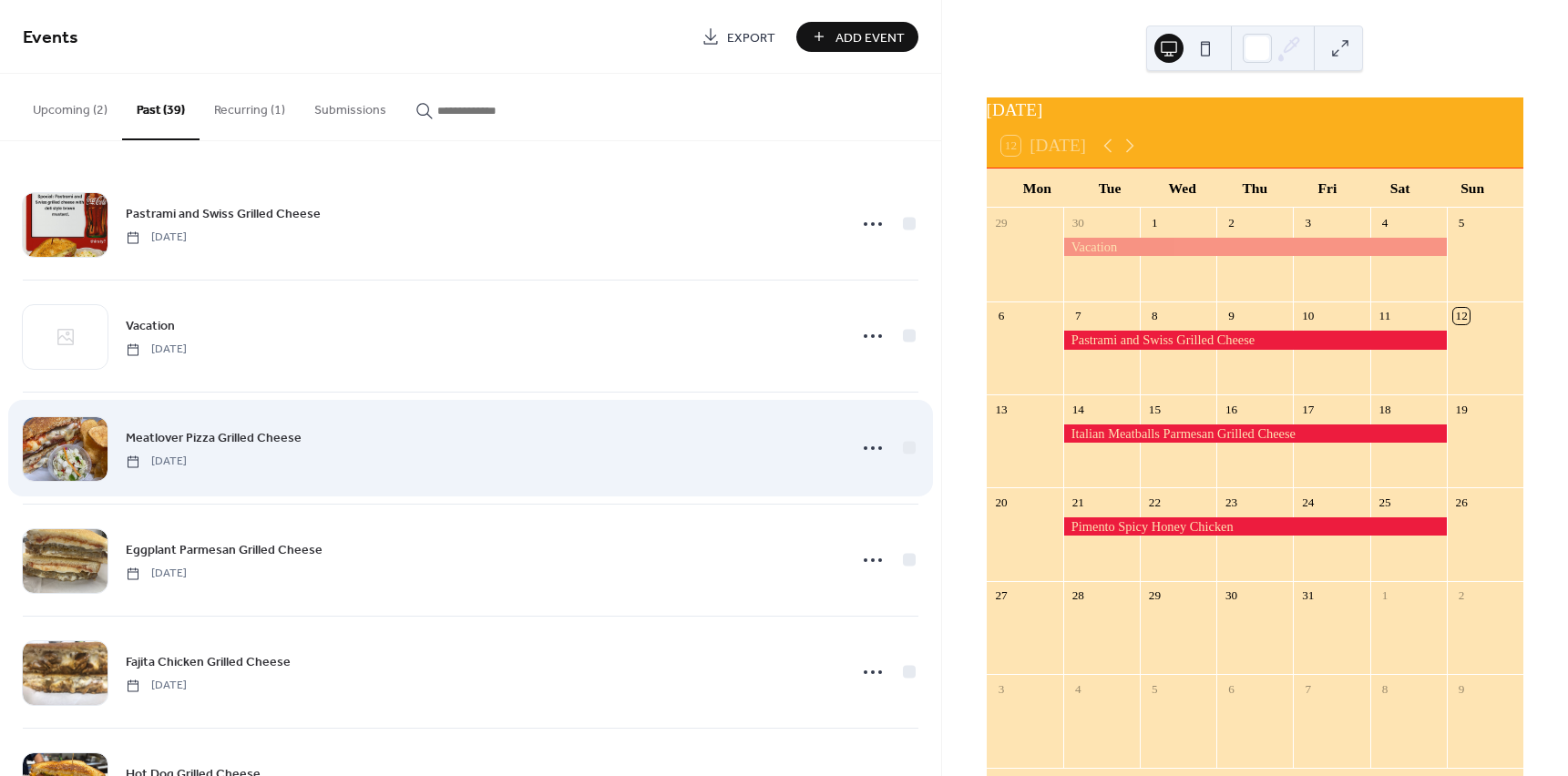
click at [144, 430] on span "Meatlover Pizza Grilled Cheese" at bounding box center [214, 439] width 176 height 19
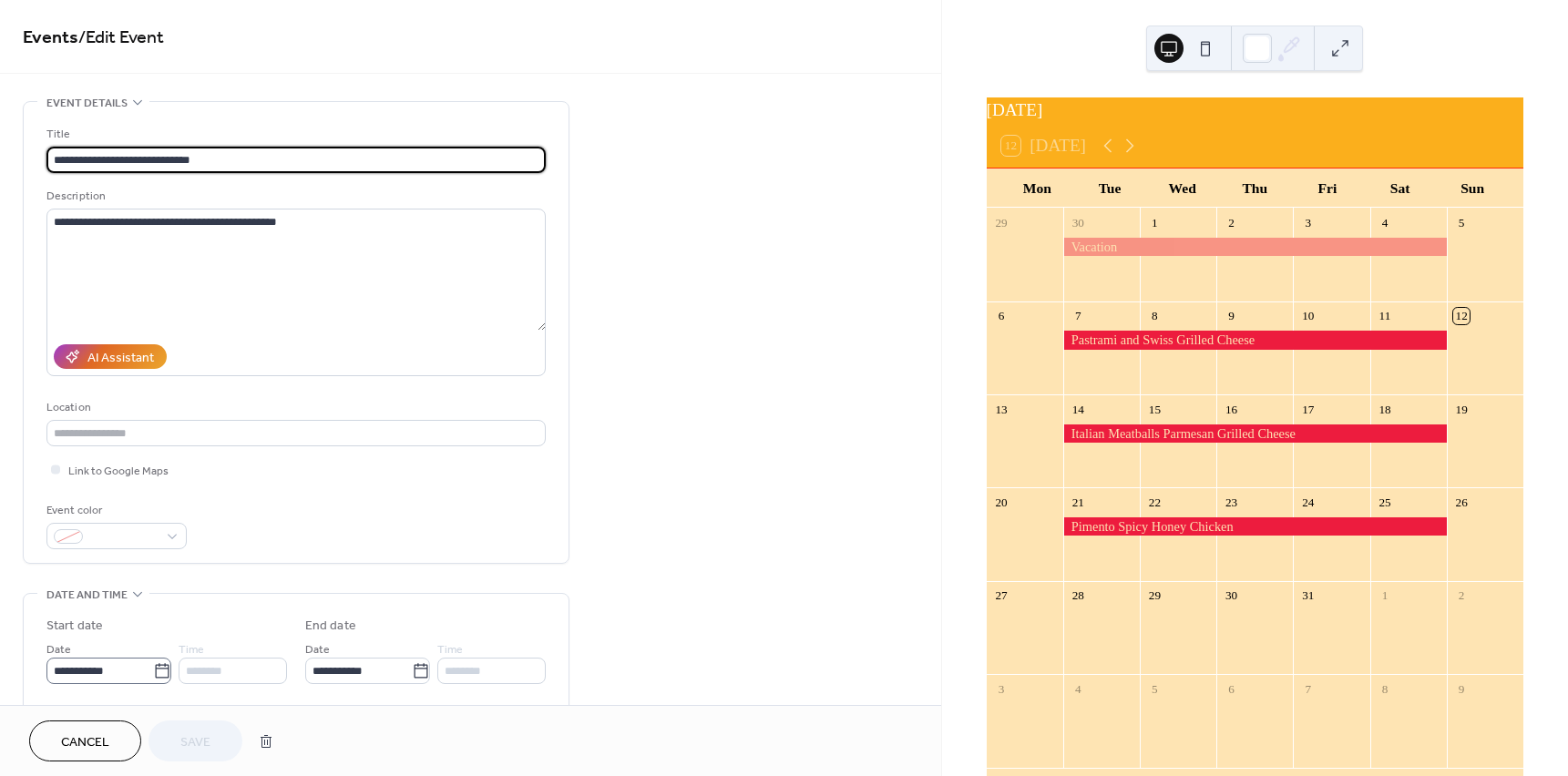
click at [153, 677] on icon at bounding box center [162, 670] width 18 height 18
click at [149, 677] on input "**********" at bounding box center [99, 671] width 107 height 26
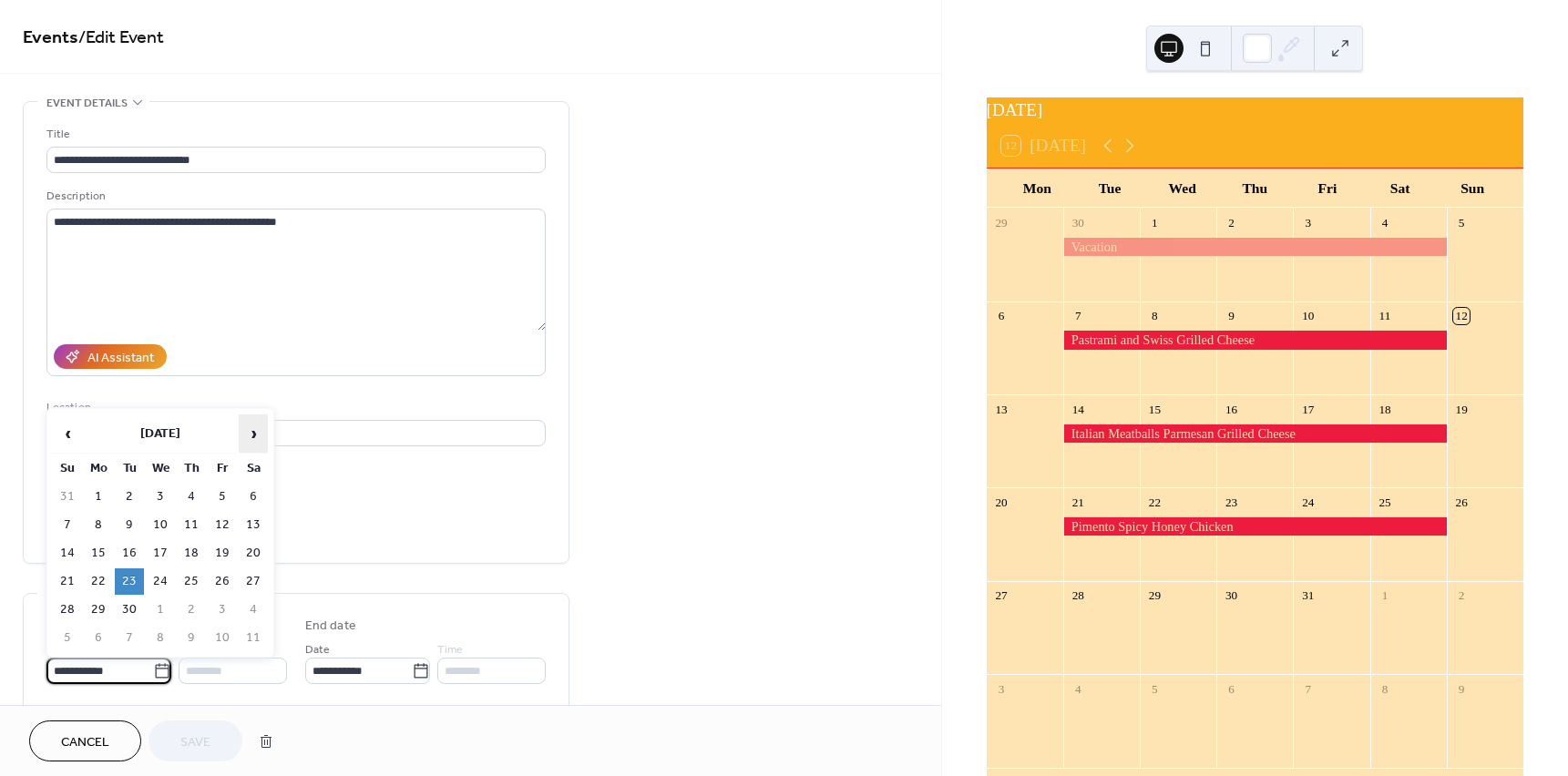
click at [255, 429] on span "›" at bounding box center [253, 433] width 27 height 37
click at [131, 613] on td "28" at bounding box center [129, 610] width 29 height 26
type input "**********"
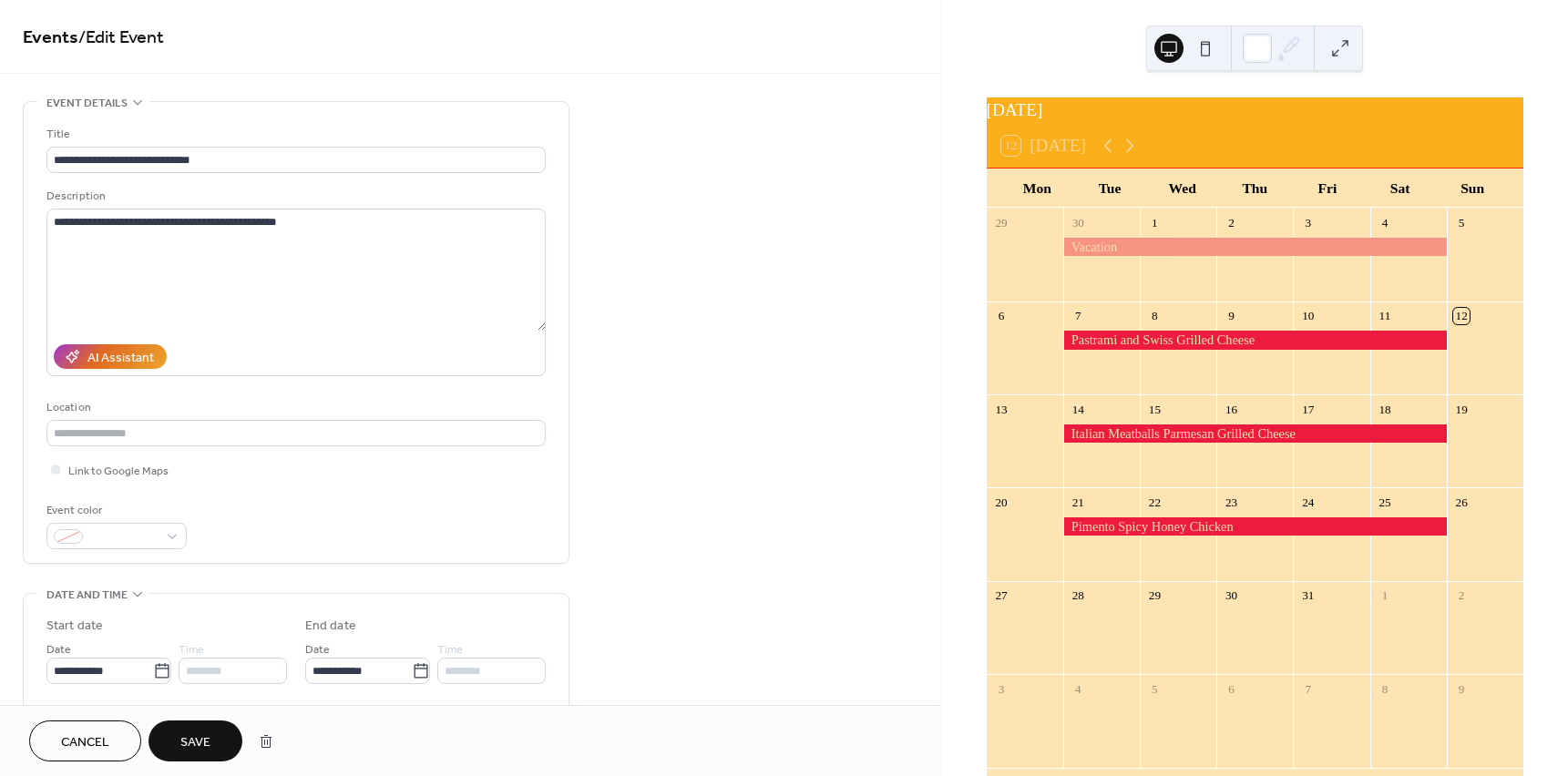
click at [187, 747] on span "Save" at bounding box center [196, 743] width 30 height 19
